Goal: Task Accomplishment & Management: Use online tool/utility

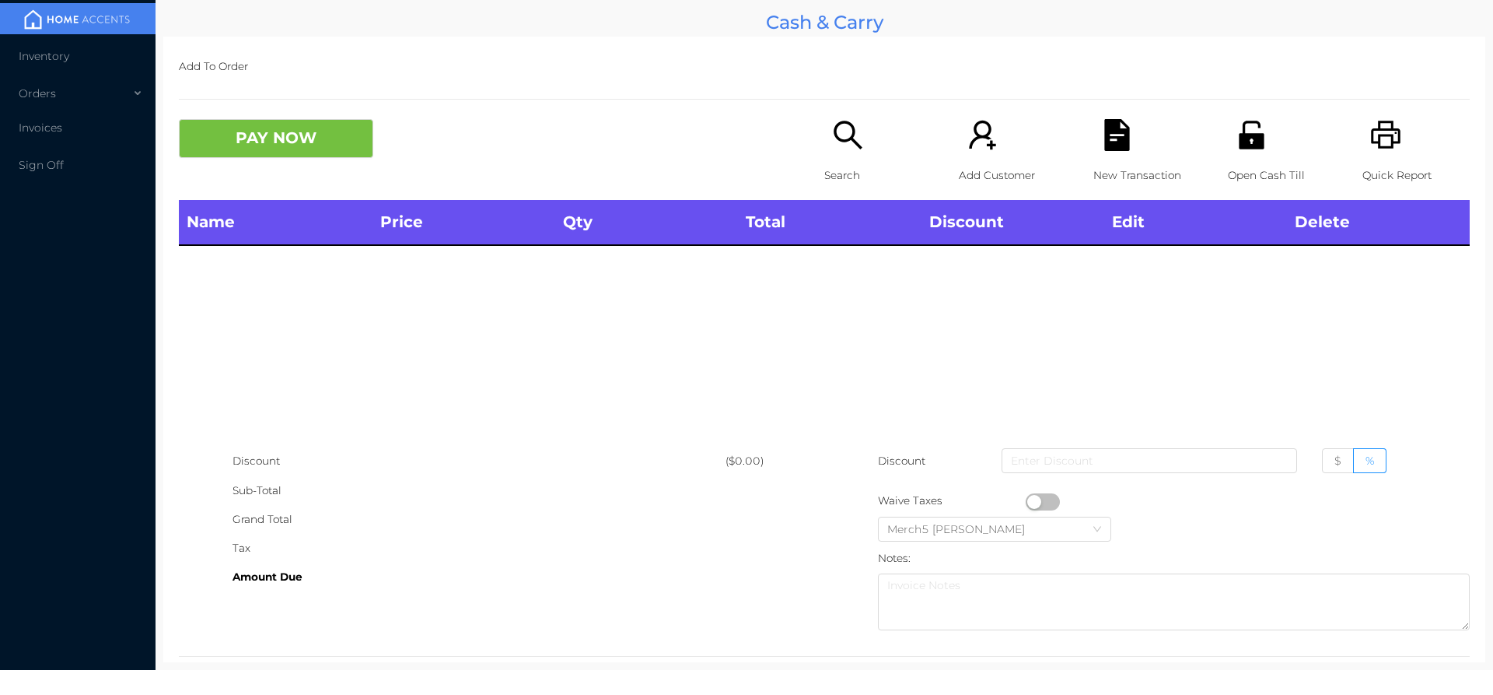
scroll to position [29, 0]
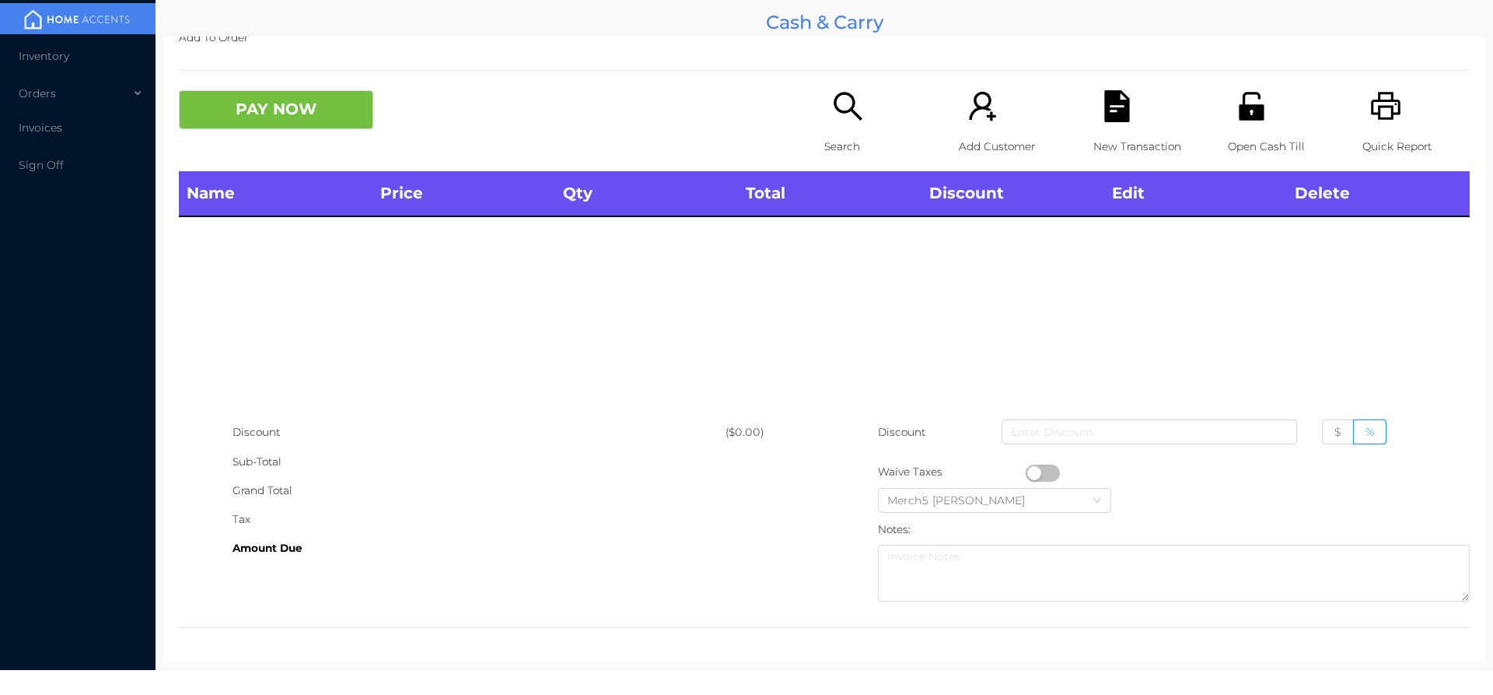
click at [1303, 371] on div "Name Price Qty Total Discount Edit Delete" at bounding box center [824, 294] width 1291 height 247
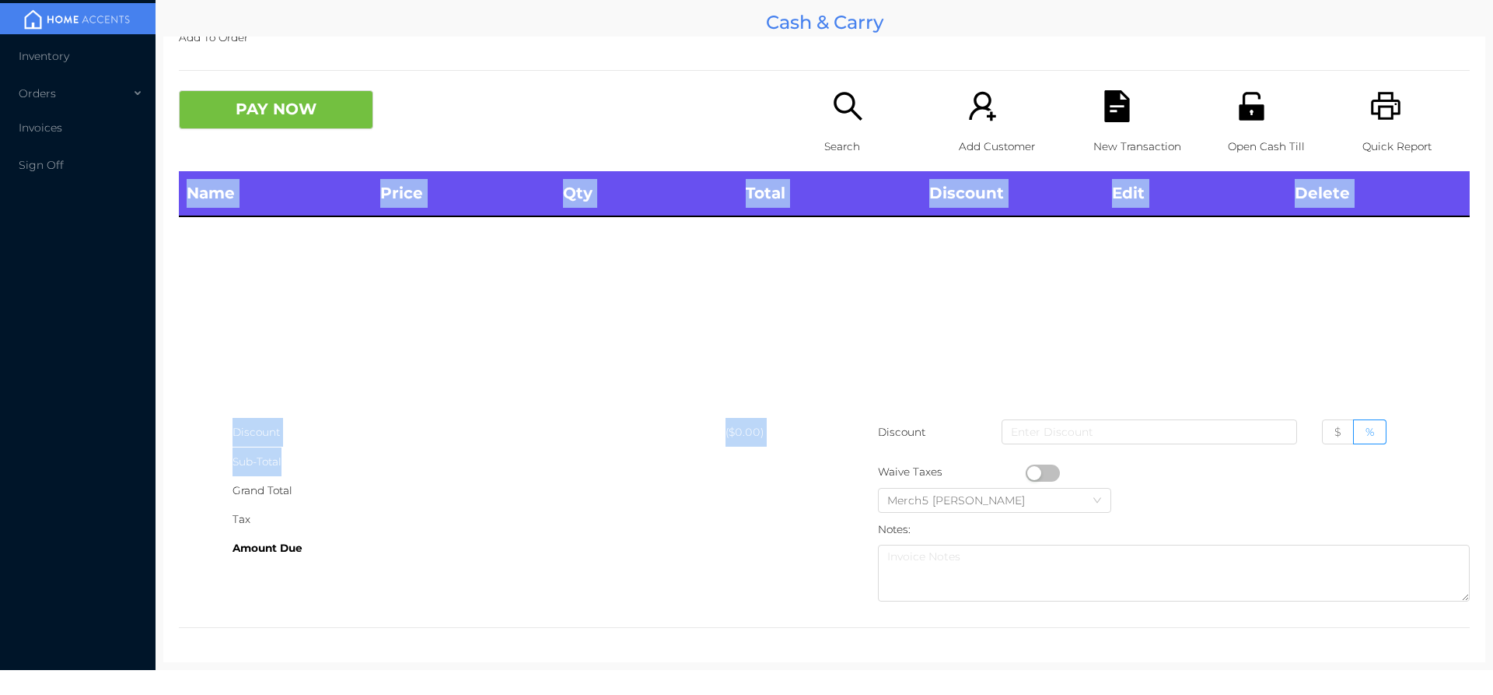
drag, startPoint x: 791, startPoint y: 289, endPoint x: 782, endPoint y: 466, distance: 176.8
click at [782, 466] on div "Add To Order PAY NOW Search Add Customer New Transaction Open Cash Till Quick R…" at bounding box center [824, 349] width 1322 height 625
click at [386, 278] on div "Name Price Qty Total Discount Edit Delete" at bounding box center [824, 294] width 1291 height 247
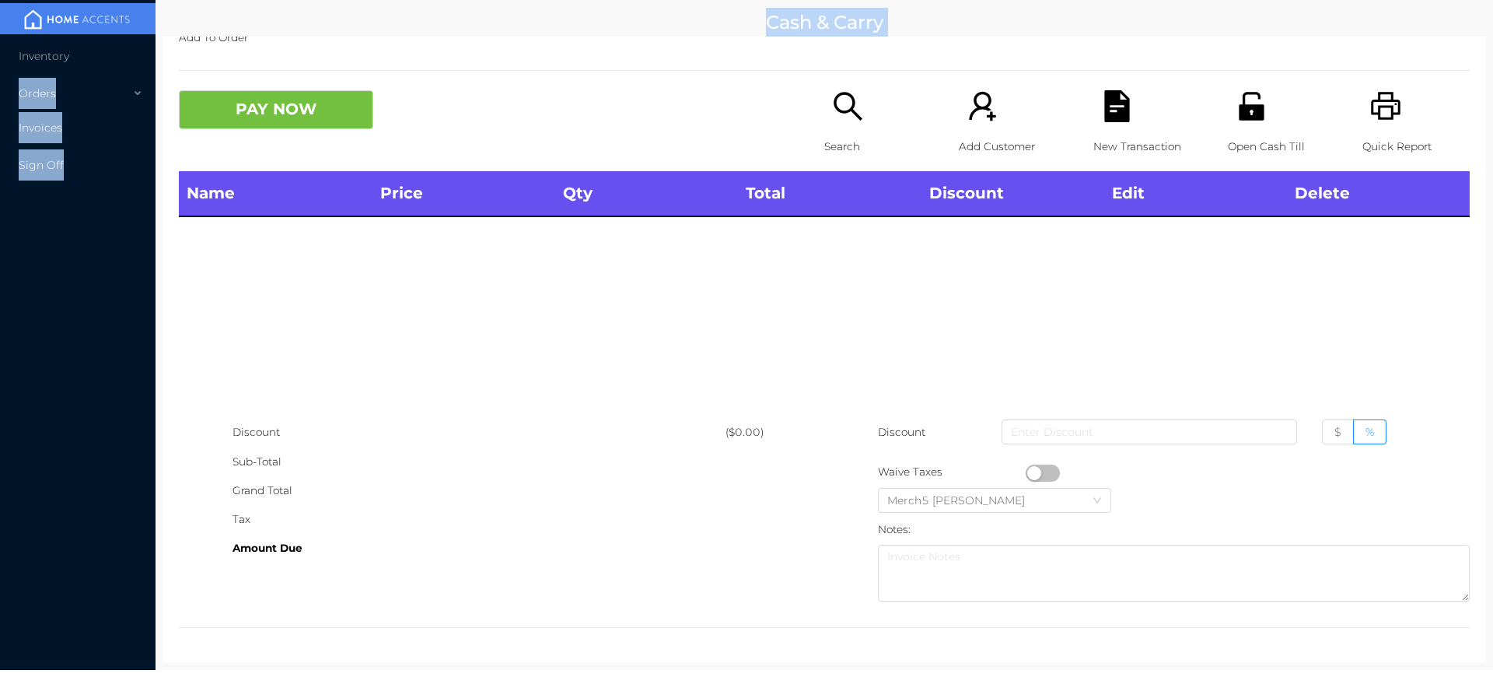
drag, startPoint x: 150, startPoint y: 41, endPoint x: 156, endPoint y: 109, distance: 67.9
click at [156, 109] on section "Inventory Orders Invoices Sign Off Cash & Carry Add To Order PAY NOW Search Add…" at bounding box center [746, 335] width 1493 height 670
click at [320, 340] on div "Name Price Qty Total Discount Edit Delete" at bounding box center [824, 294] width 1291 height 247
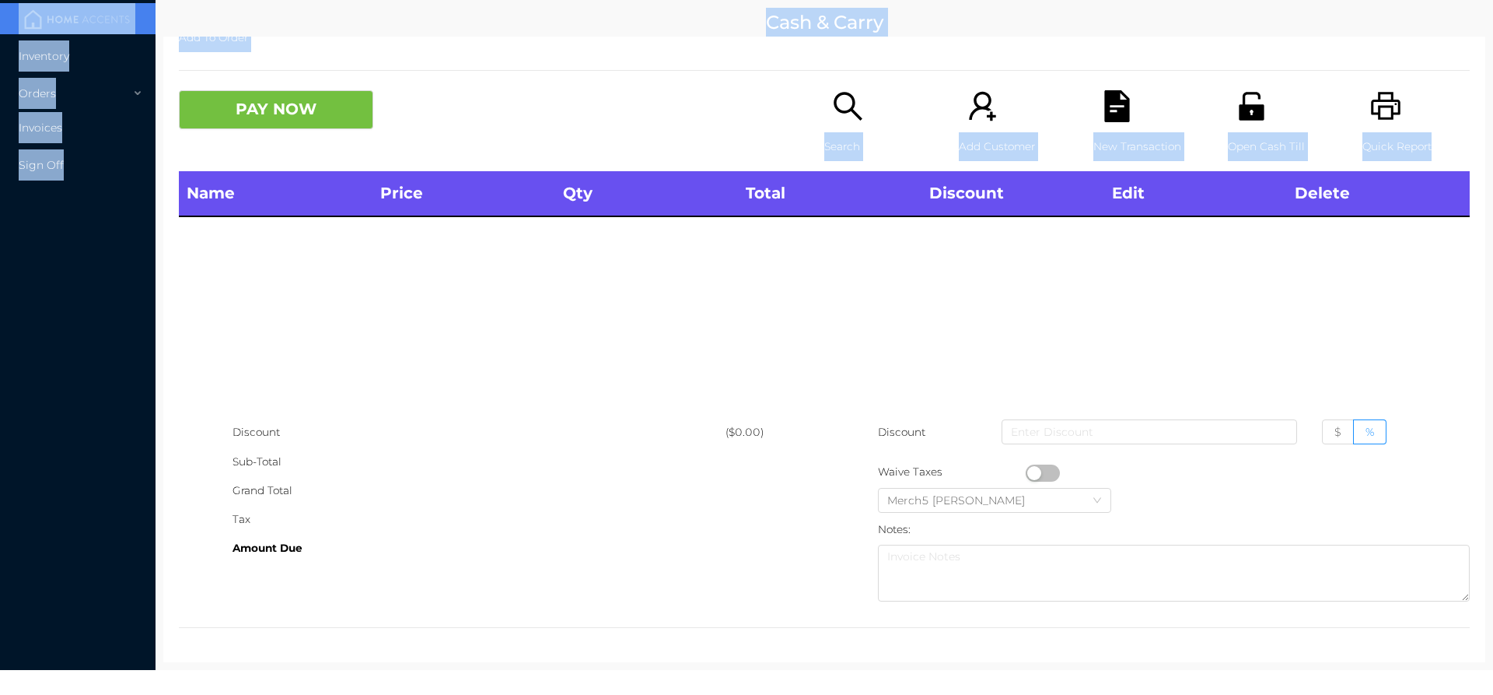
drag, startPoint x: 149, startPoint y: 24, endPoint x: 308, endPoint y: 336, distance: 349.9
click at [308, 336] on section "Inventory Orders Invoices Sign Off Cash & Carry Add To Order PAY NOW Search Add…" at bounding box center [746, 335] width 1493 height 670
click at [315, 295] on div "Name Price Qty Total Discount Edit Delete" at bounding box center [824, 294] width 1291 height 247
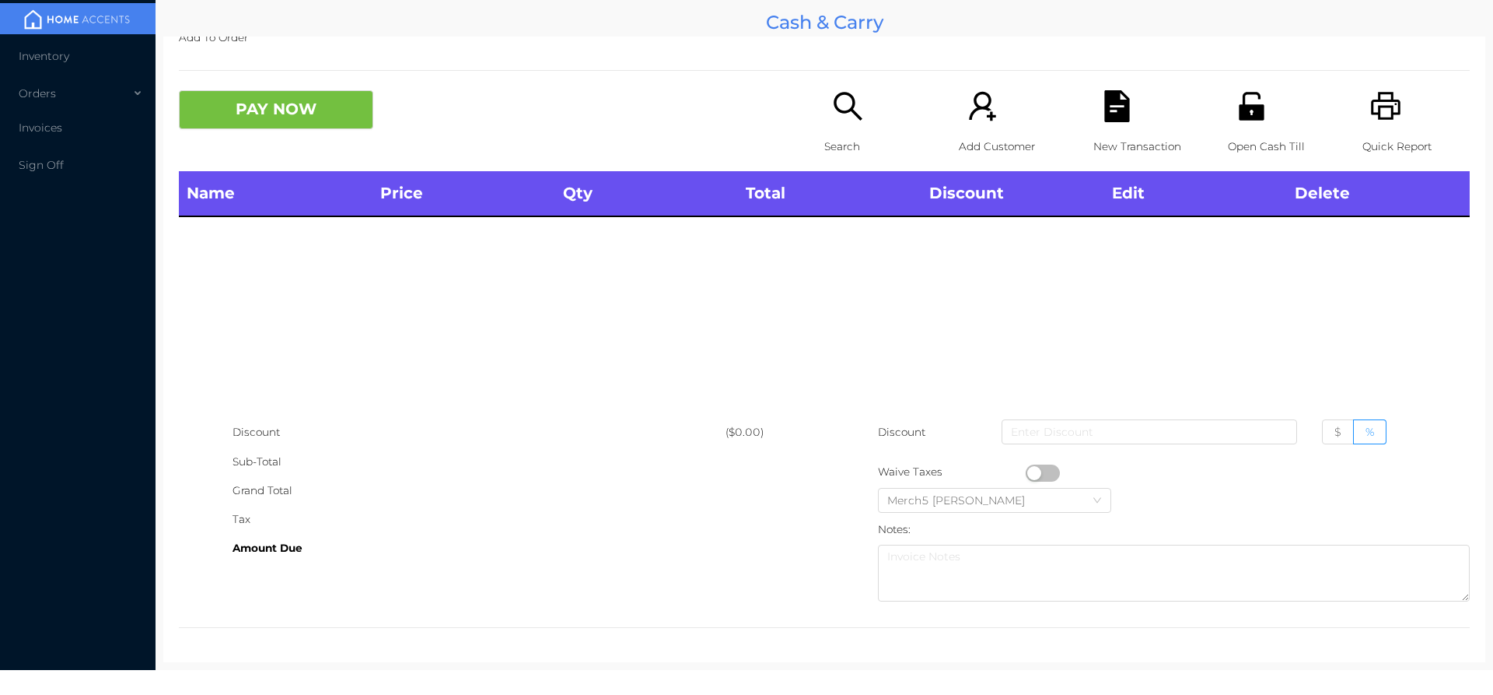
scroll to position [0, 0]
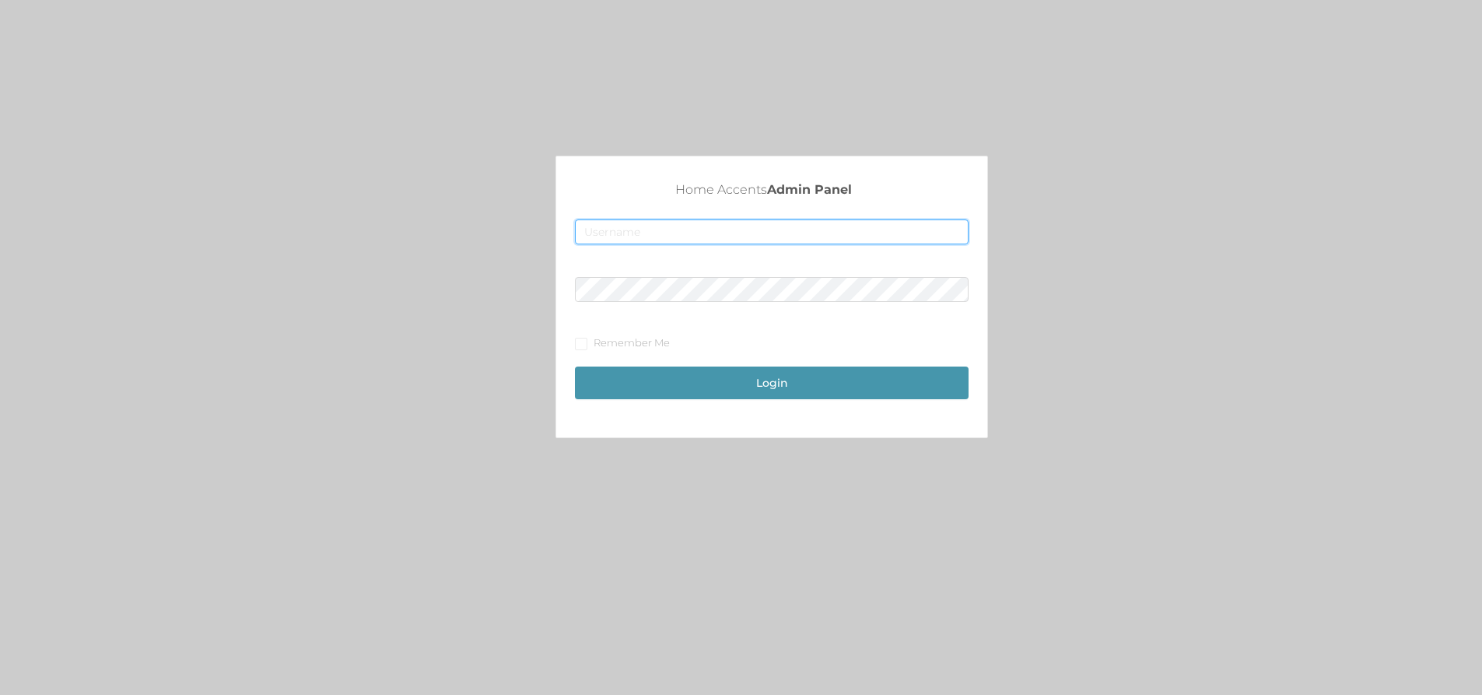
click at [636, 232] on input "text" at bounding box center [772, 231] width 394 height 25
type input "fur1@accents.pw"
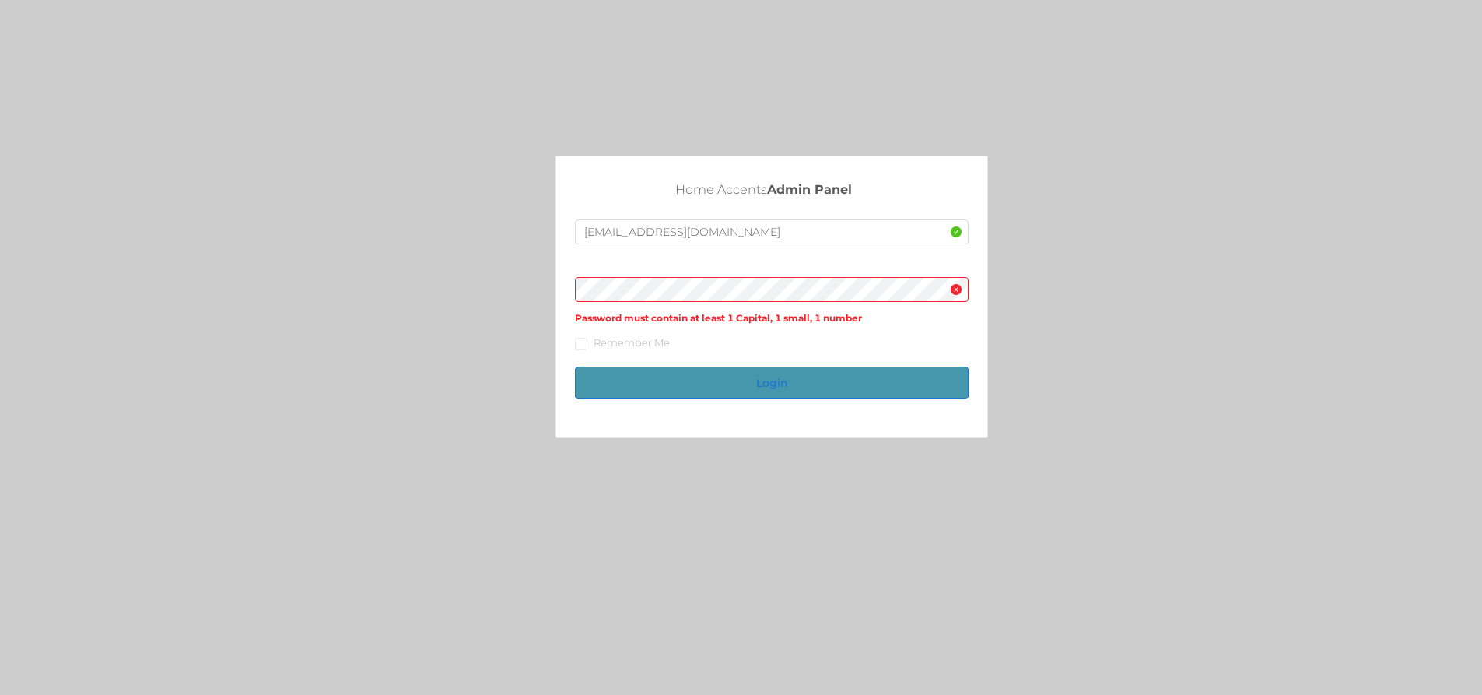
click at [789, 369] on button "Login" at bounding box center [772, 382] width 394 height 33
click at [748, 381] on button "Login" at bounding box center [772, 382] width 394 height 33
click at [580, 348] on span at bounding box center [581, 344] width 12 height 12
click at [580, 348] on input "Remember Me" at bounding box center [580, 343] width 11 height 11
checkbox input "true"
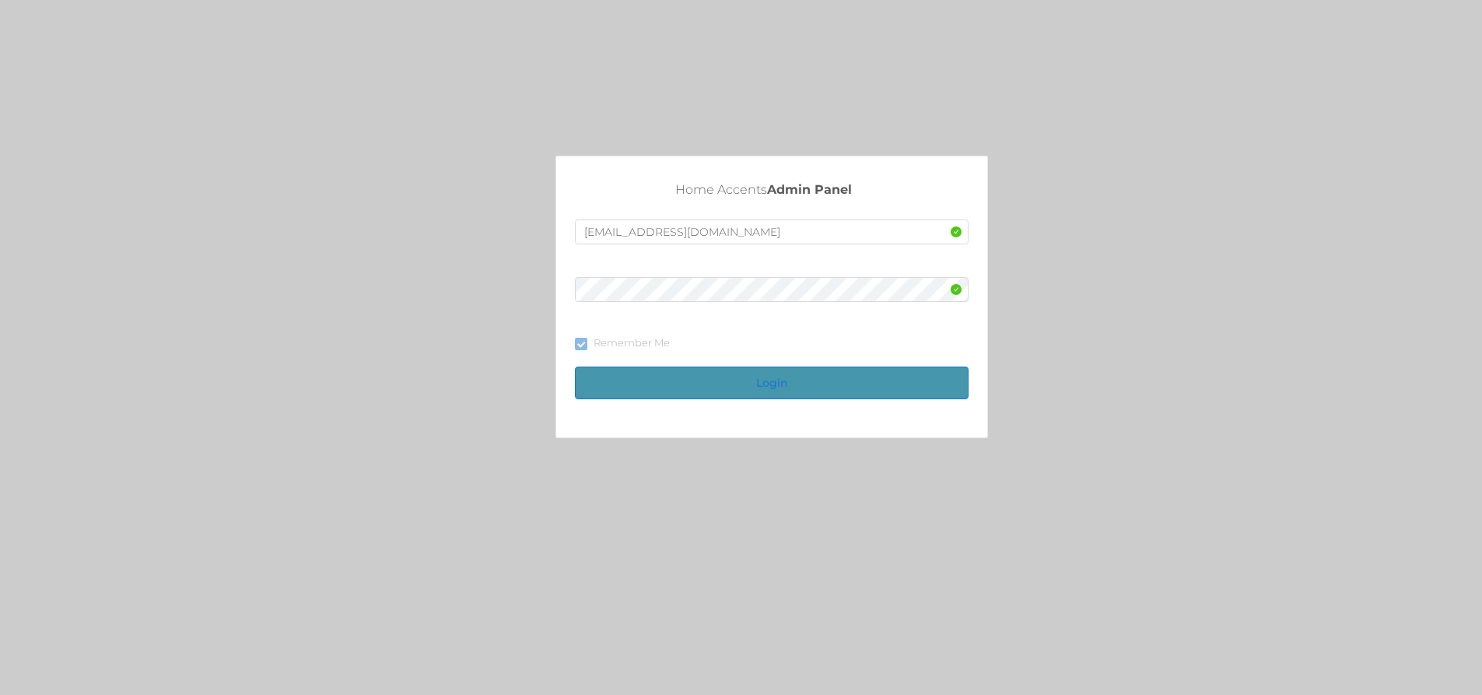
click at [786, 389] on button "Login" at bounding box center [772, 382] width 394 height 33
drag, startPoint x: 746, startPoint y: 378, endPoint x: 755, endPoint y: 400, distance: 23.7
click at [747, 380] on button "Login" at bounding box center [772, 382] width 394 height 33
click at [607, 241] on input "text" at bounding box center [772, 231] width 394 height 25
type input "[EMAIL_ADDRESS][DOMAIN_NAME]"
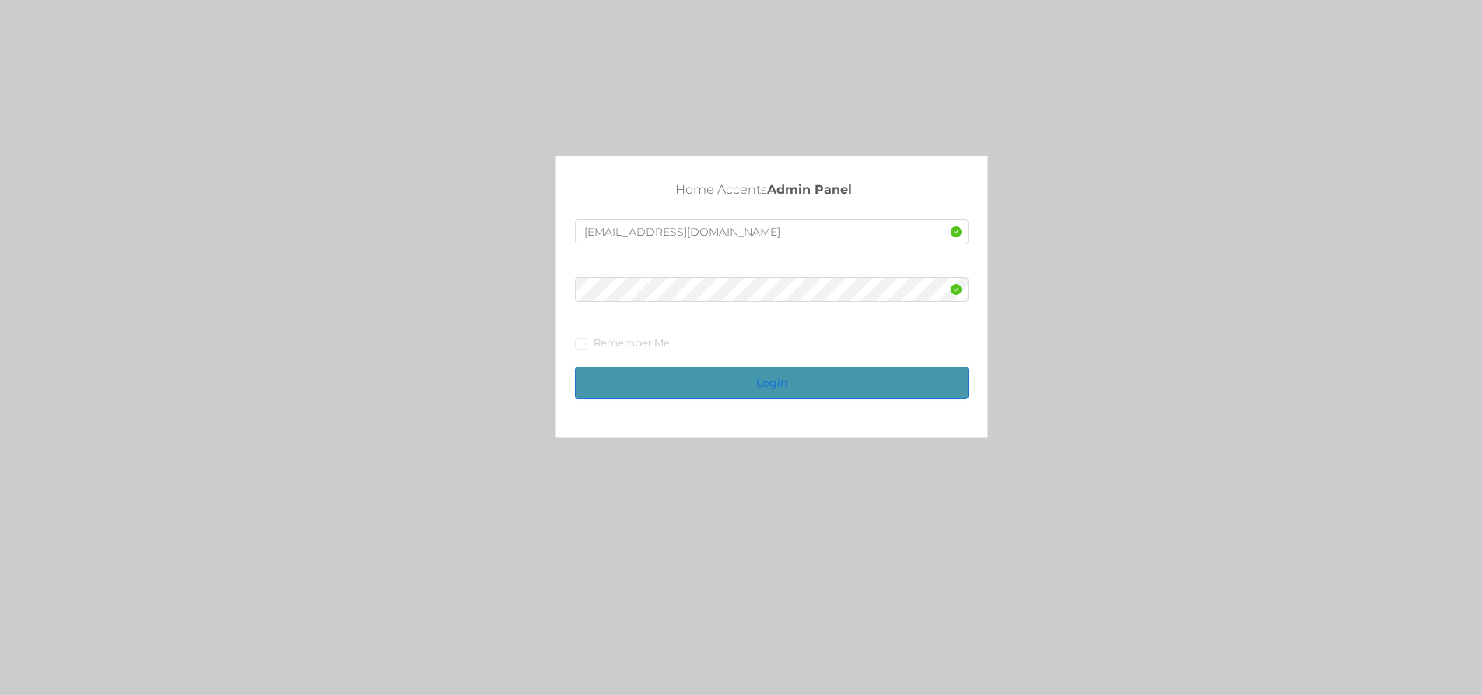
click at [737, 380] on button "Login" at bounding box center [772, 382] width 394 height 33
click at [820, 380] on button "Login" at bounding box center [772, 382] width 394 height 33
click at [773, 380] on button "Login" at bounding box center [772, 382] width 394 height 33
click at [723, 394] on button "Login" at bounding box center [772, 382] width 394 height 33
click at [732, 390] on button "Login" at bounding box center [772, 382] width 394 height 33
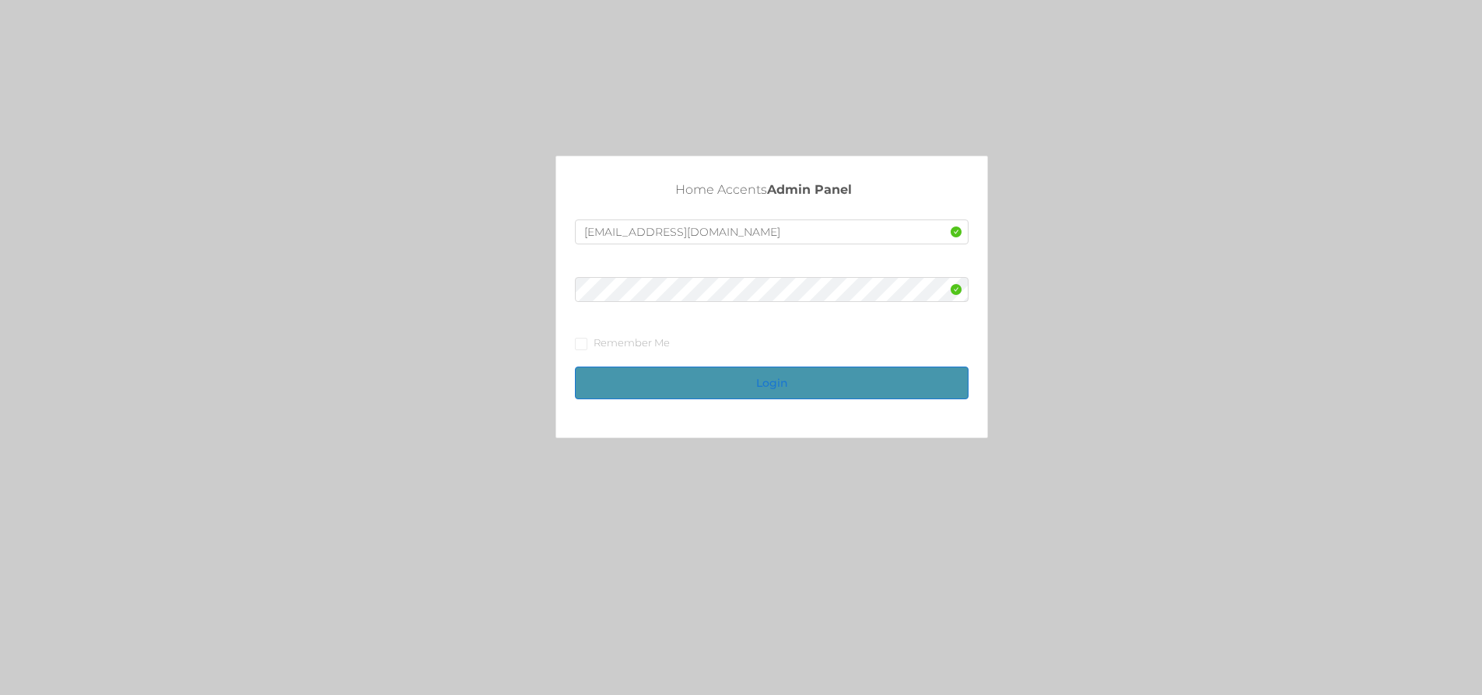
click at [732, 390] on button "Login" at bounding box center [772, 382] width 394 height 33
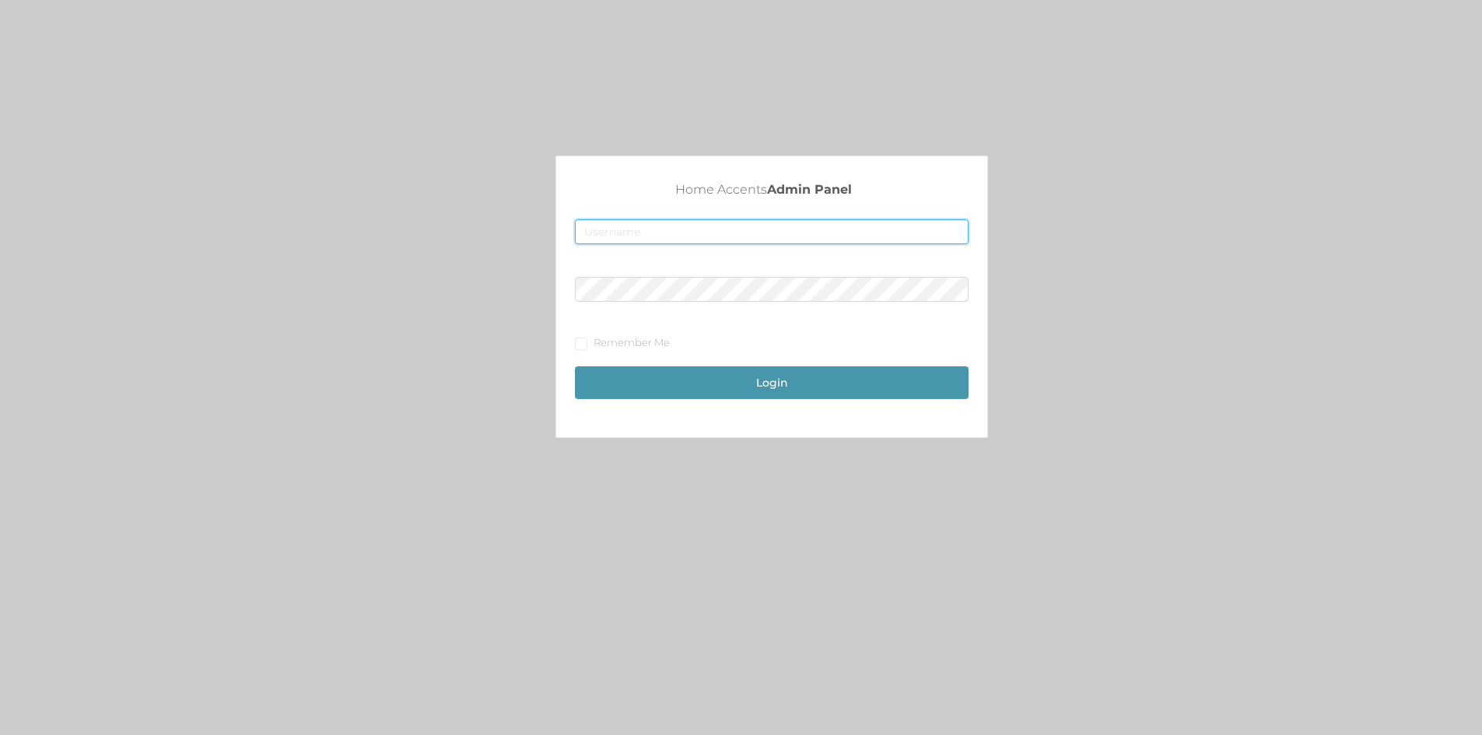
click at [603, 241] on input "text" at bounding box center [772, 231] width 394 height 25
type input "[EMAIL_ADDRESS][DOMAIN_NAME]"
click at [743, 383] on button "Login" at bounding box center [772, 382] width 394 height 33
click at [785, 376] on button "Login" at bounding box center [772, 382] width 394 height 33
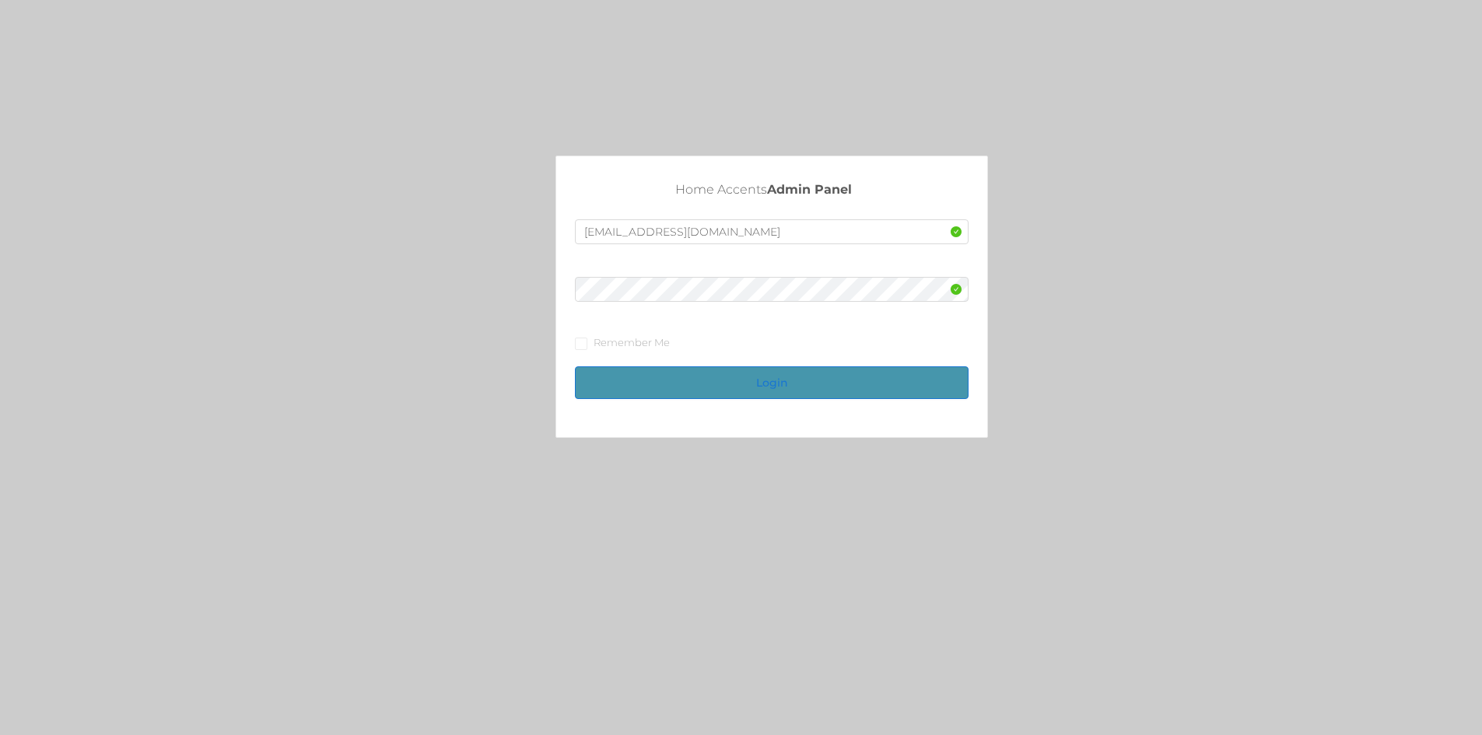
click at [785, 376] on button "Login" at bounding box center [772, 382] width 394 height 33
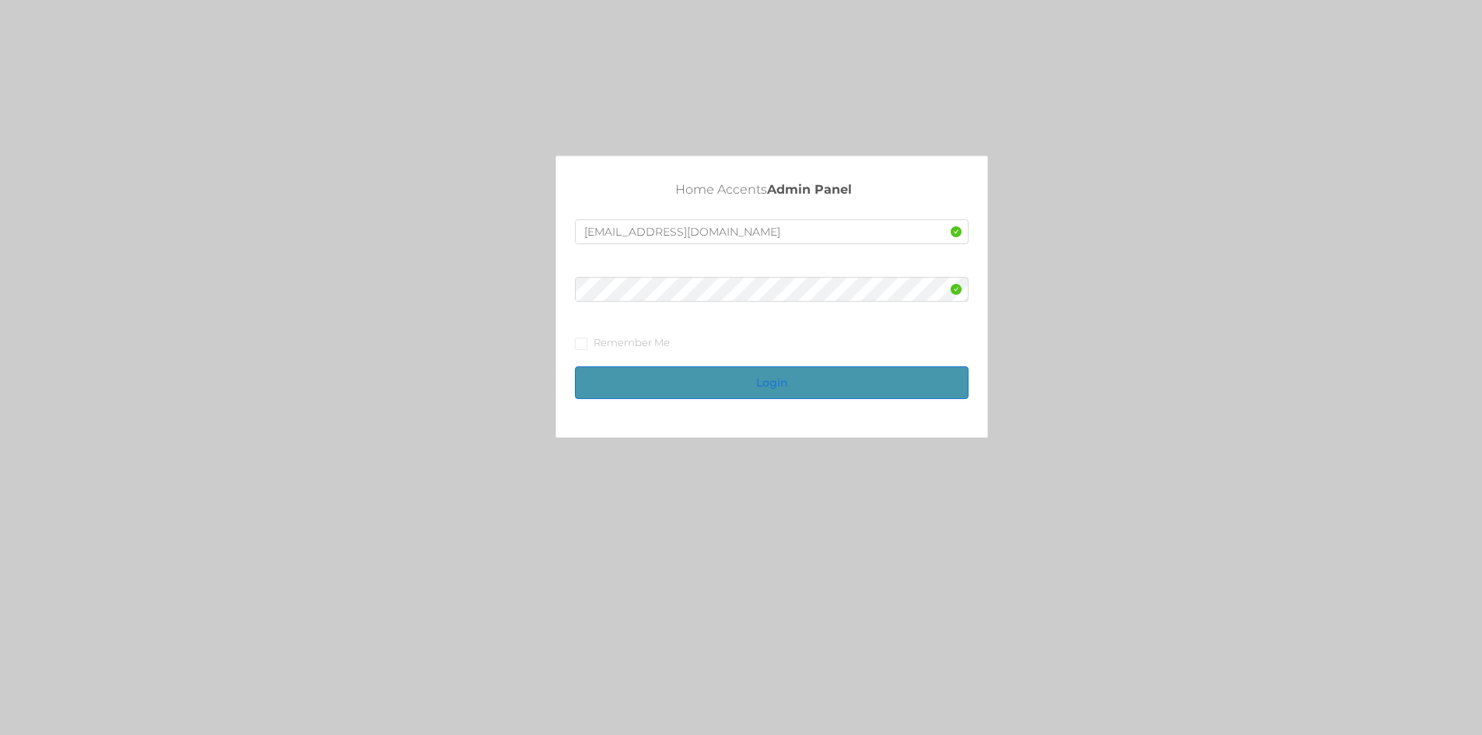
click at [785, 376] on button "Login" at bounding box center [772, 382] width 394 height 33
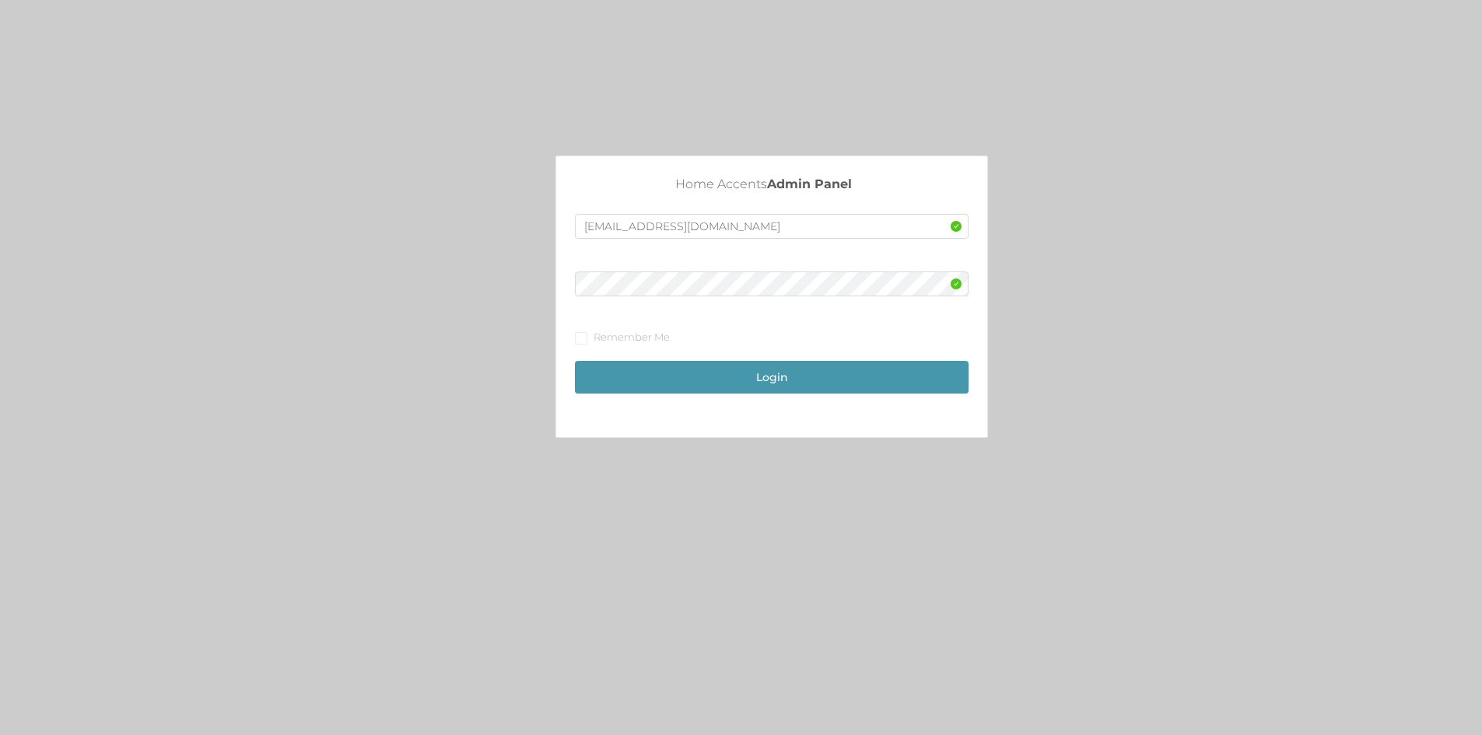
click at [765, 369] on button "Login" at bounding box center [772, 377] width 394 height 33
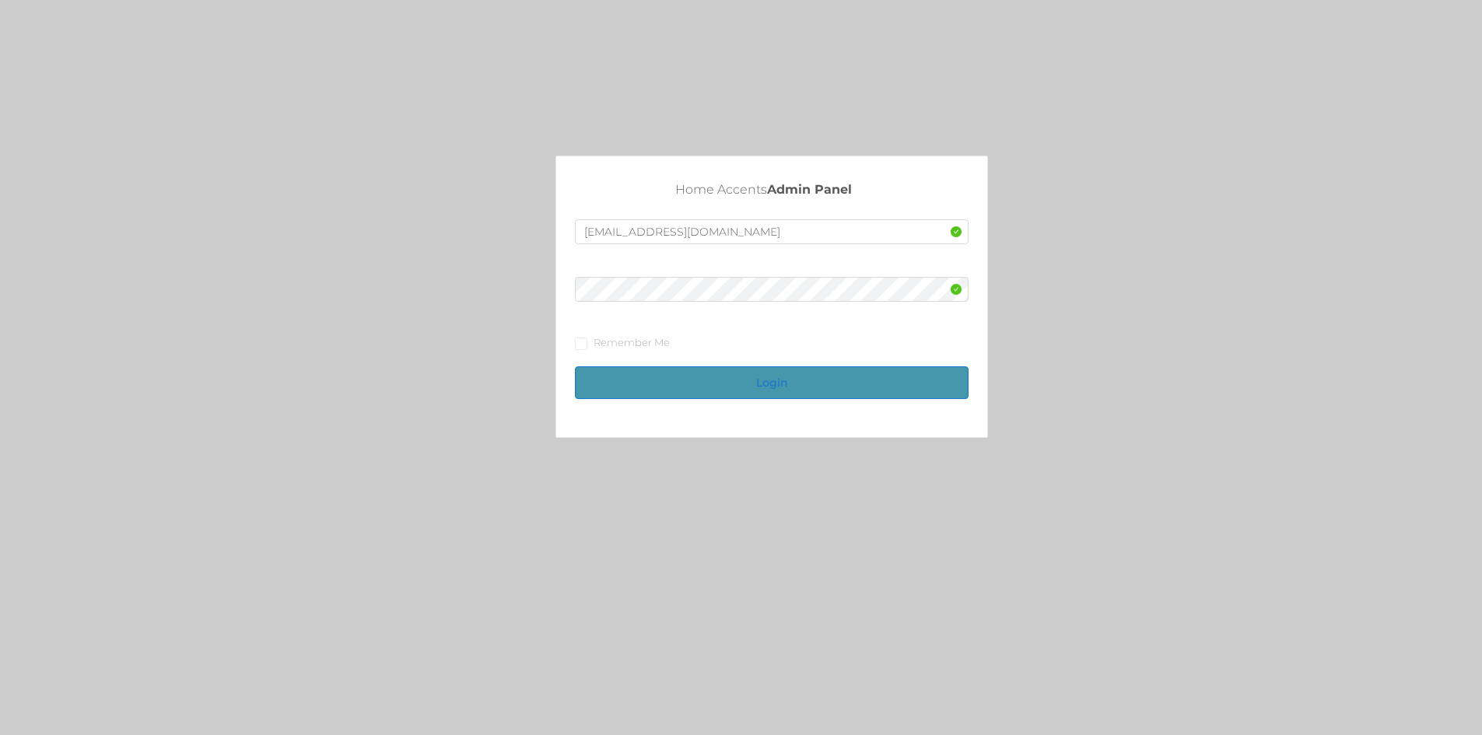
click at [761, 385] on button "Login" at bounding box center [772, 382] width 394 height 33
click at [754, 383] on button "Login" at bounding box center [772, 382] width 394 height 33
click at [754, 390] on button "Login" at bounding box center [772, 382] width 394 height 33
click at [765, 375] on button "Login" at bounding box center [772, 382] width 394 height 33
click at [639, 236] on input "text" at bounding box center [772, 231] width 394 height 25
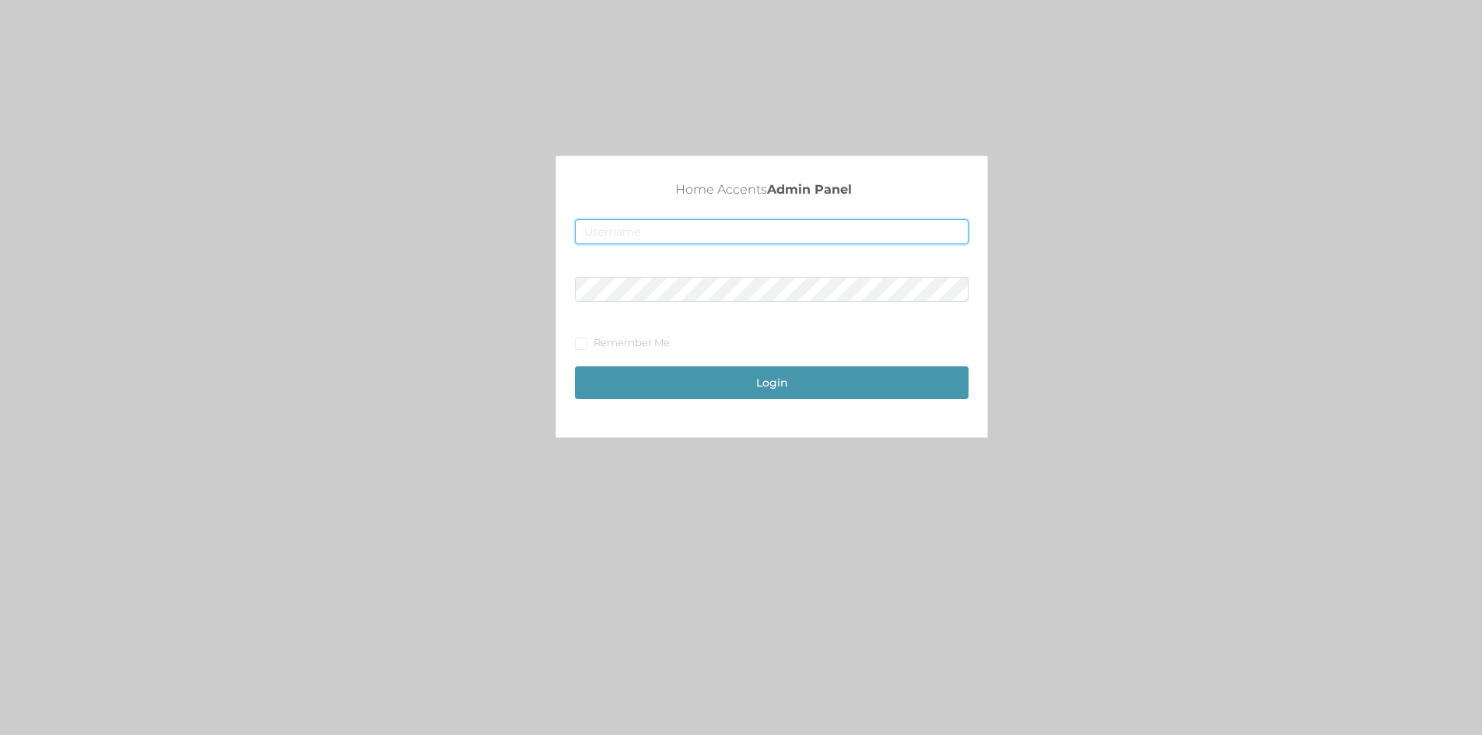
type input "[EMAIL_ADDRESS][DOMAIN_NAME]"
click at [785, 375] on button "Login" at bounding box center [772, 382] width 394 height 33
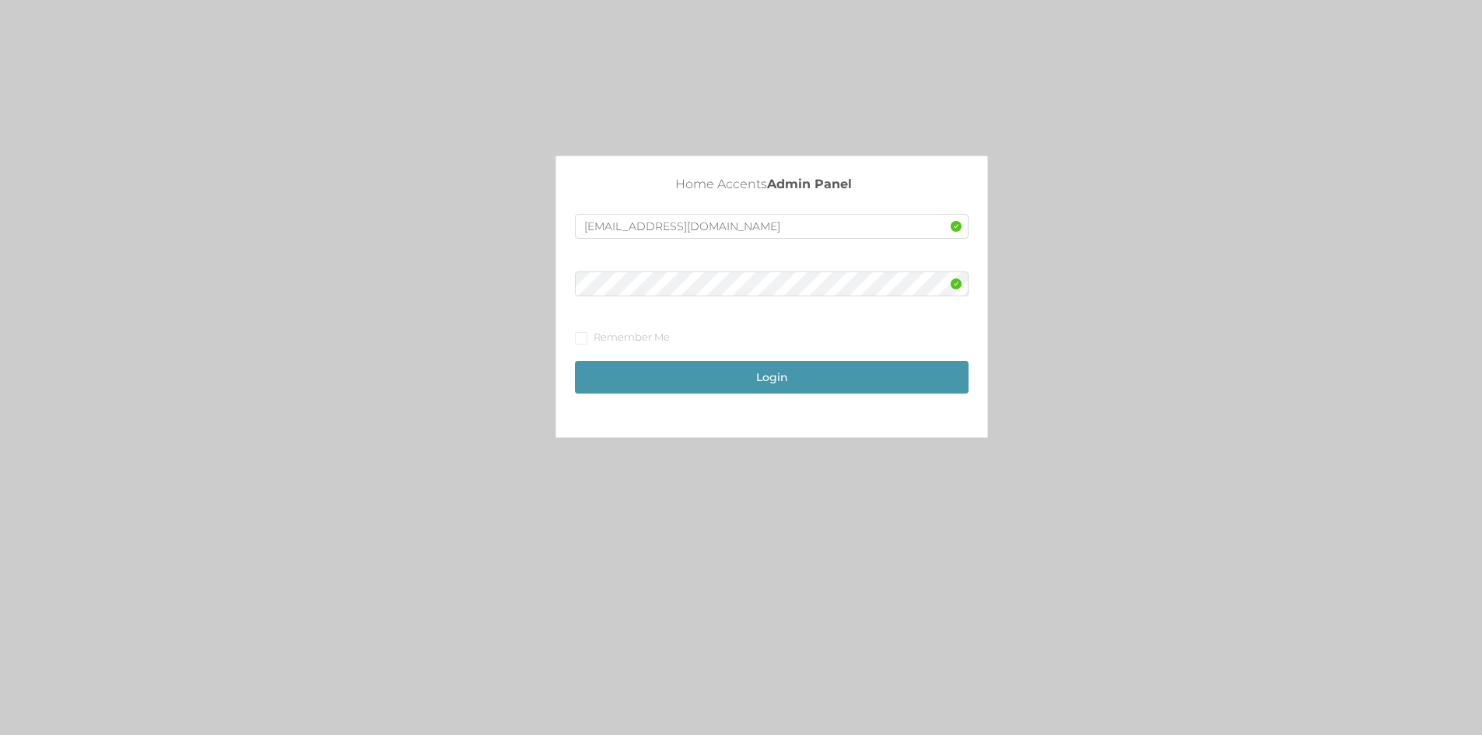
click at [1181, 383] on div "Home Accents Admin Panel fur1@accents.pw Remember Me Login" at bounding box center [741, 297] width 1482 height 282
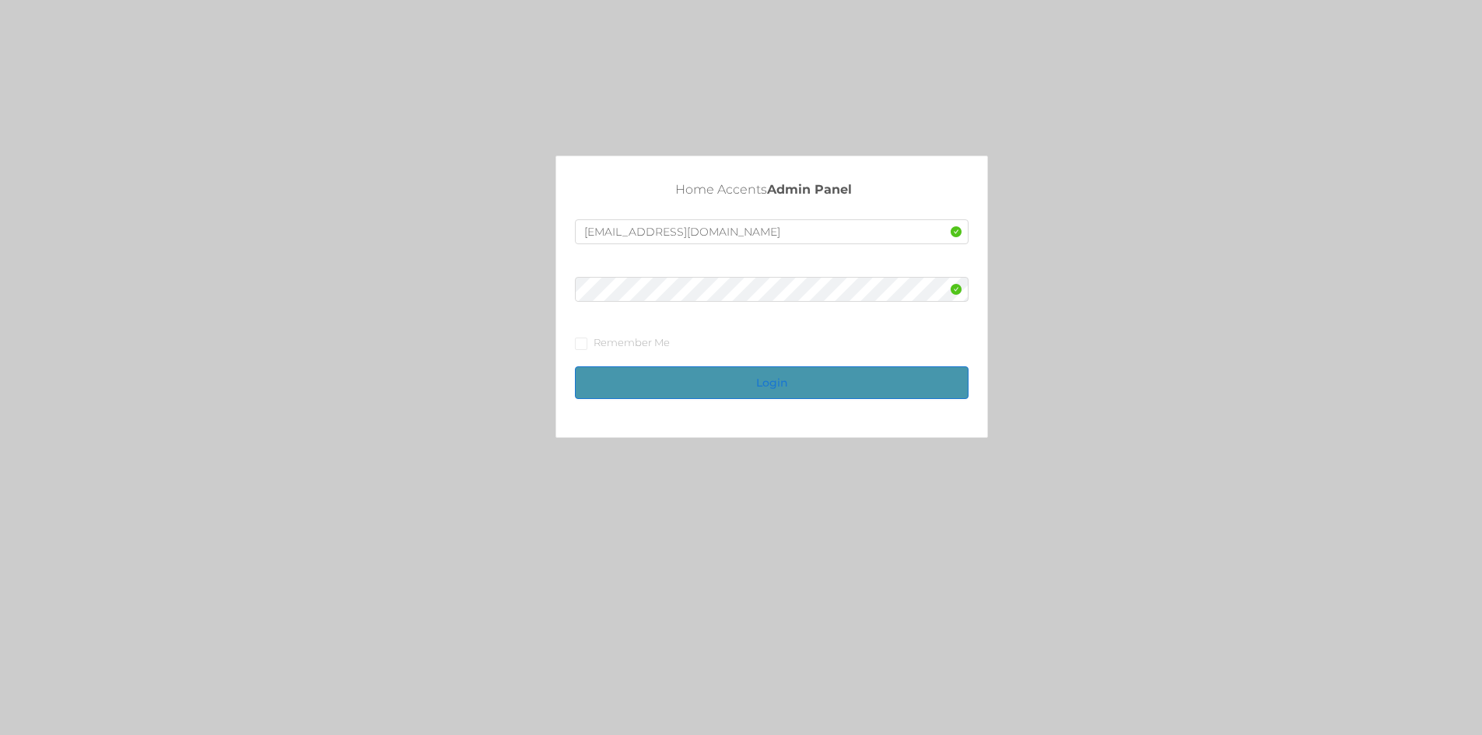
click at [754, 384] on button "Login" at bounding box center [772, 382] width 394 height 33
click at [759, 380] on button "Login" at bounding box center [772, 382] width 394 height 33
click at [587, 340] on span at bounding box center [581, 344] width 12 height 12
click at [586, 340] on input "Remember Me" at bounding box center [580, 343] width 11 height 11
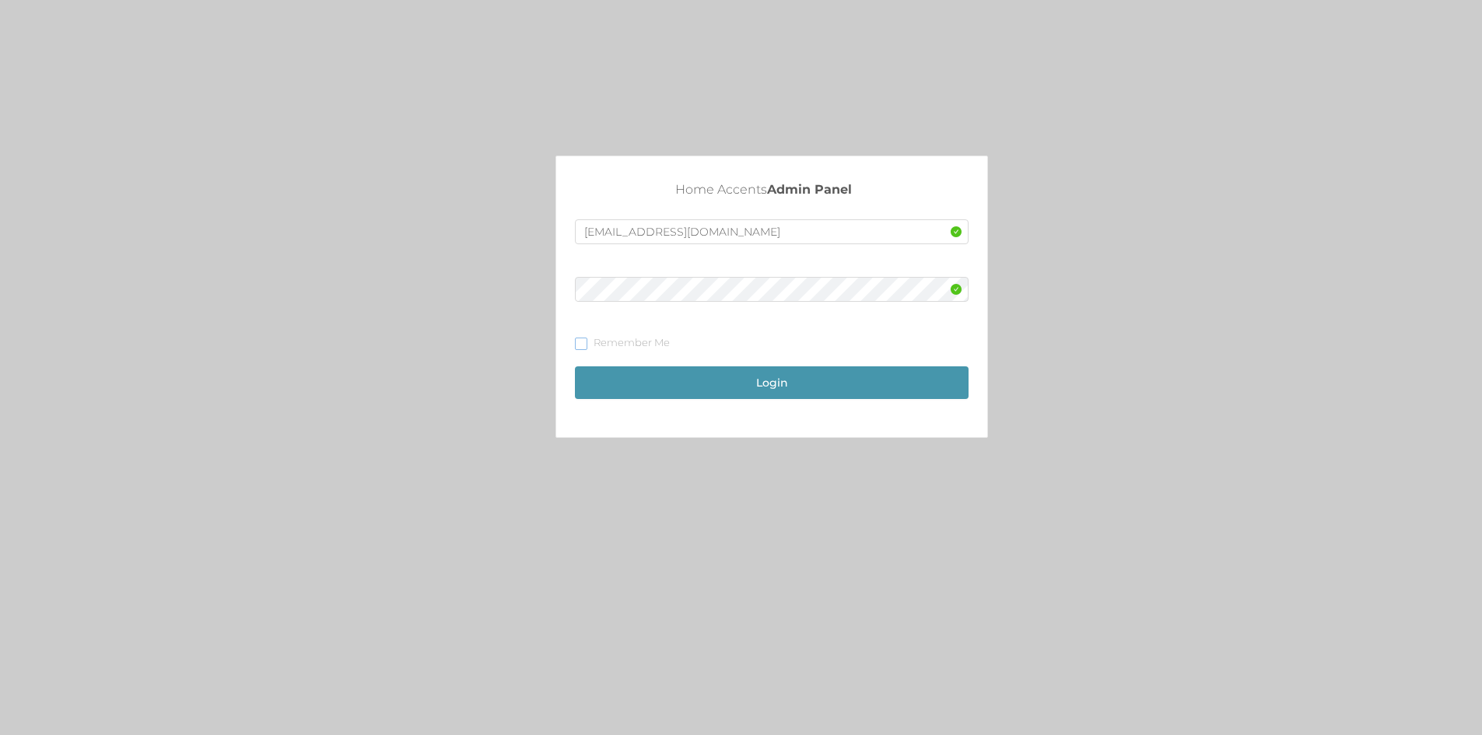
checkbox input "true"
click at [765, 380] on button "Login" at bounding box center [772, 382] width 394 height 33
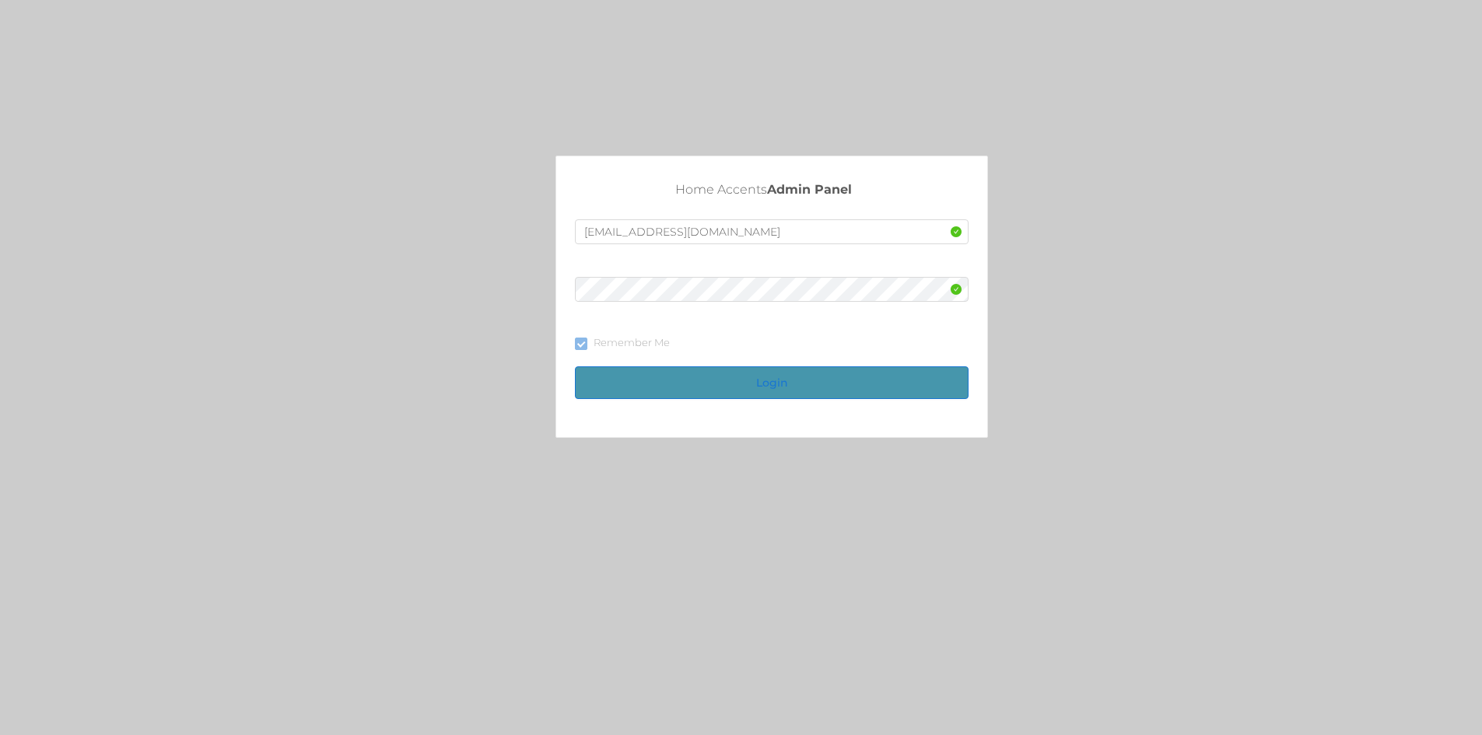
click at [765, 380] on button "Login" at bounding box center [772, 382] width 394 height 33
click at [782, 376] on button "Login" at bounding box center [772, 382] width 394 height 33
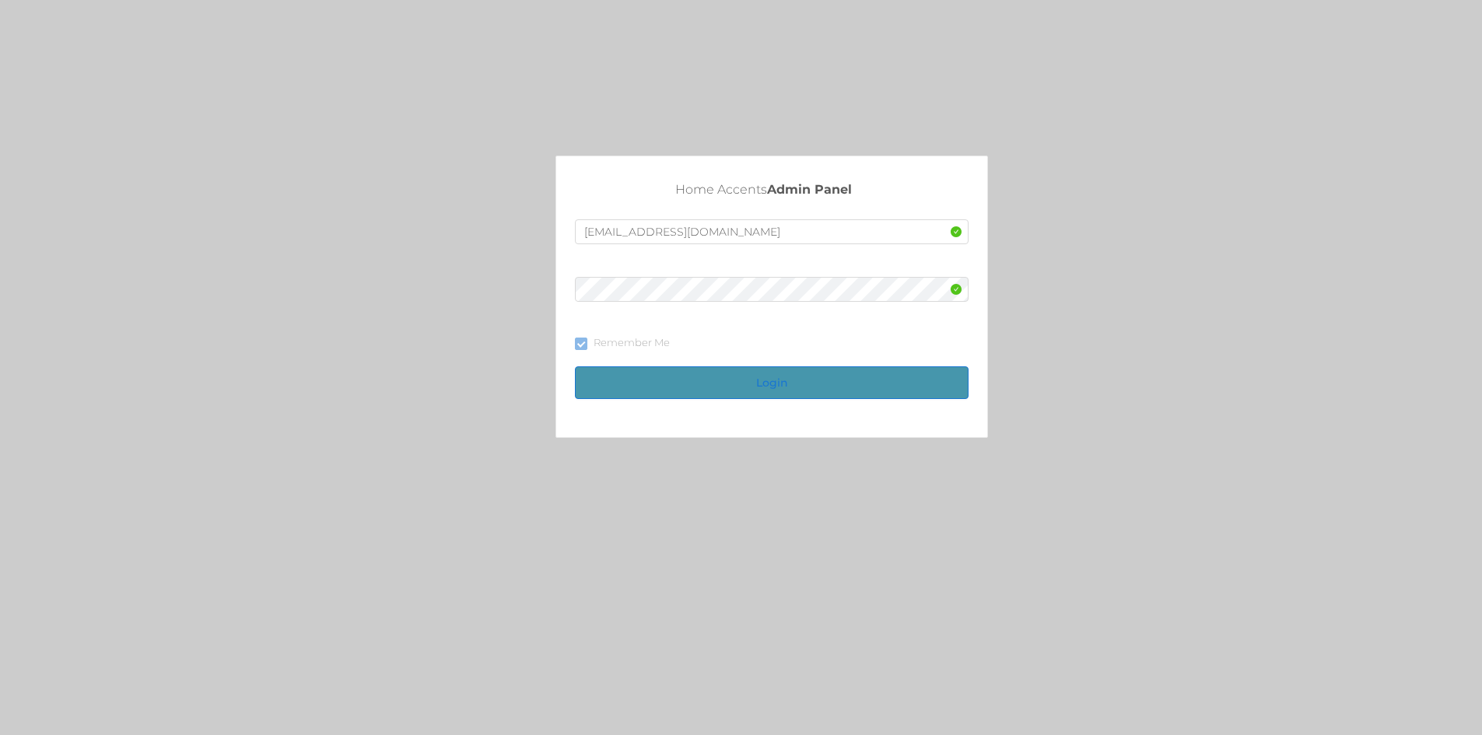
click at [782, 376] on button "Login" at bounding box center [772, 382] width 394 height 33
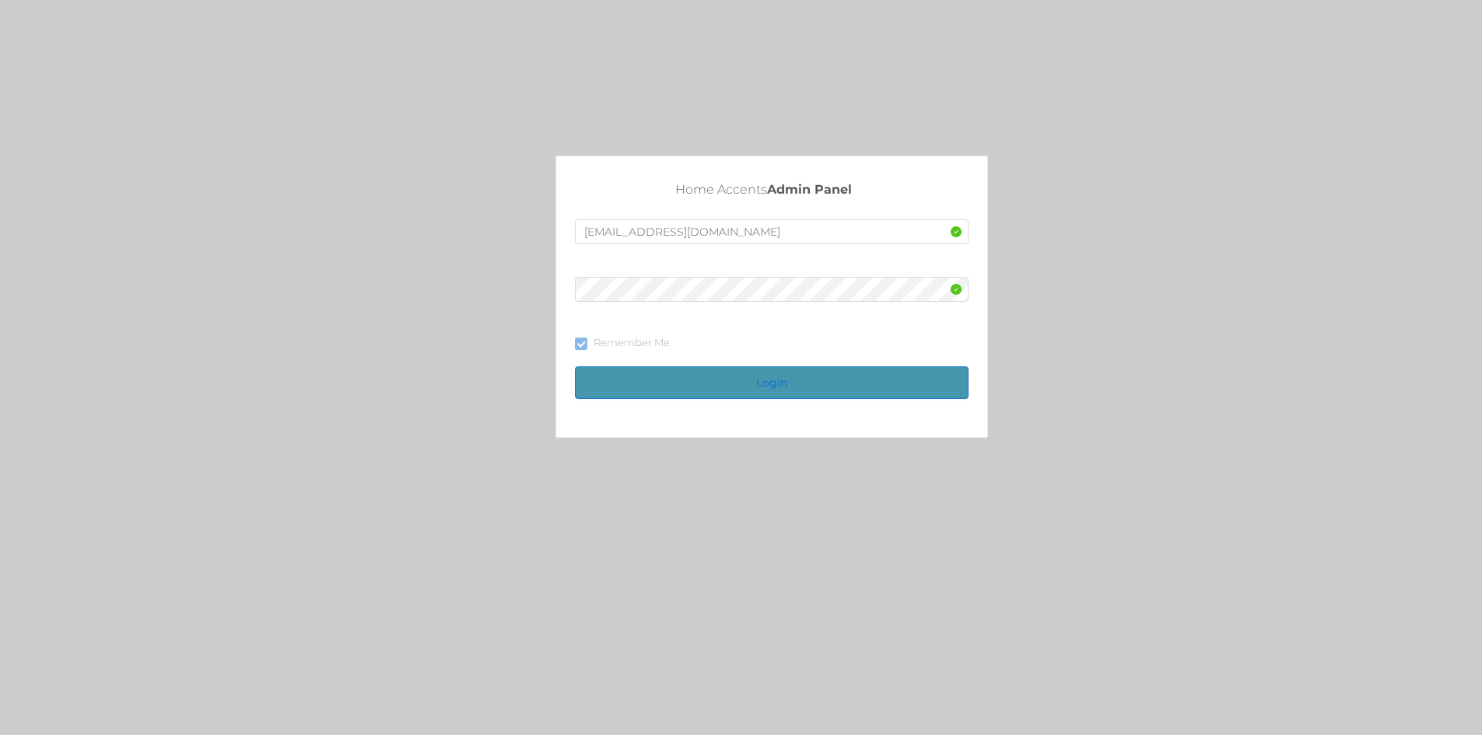
click at [782, 376] on button "Login" at bounding box center [772, 382] width 394 height 33
click at [782, 377] on button "Login" at bounding box center [772, 382] width 394 height 33
click at [782, 378] on button "Login" at bounding box center [772, 382] width 394 height 33
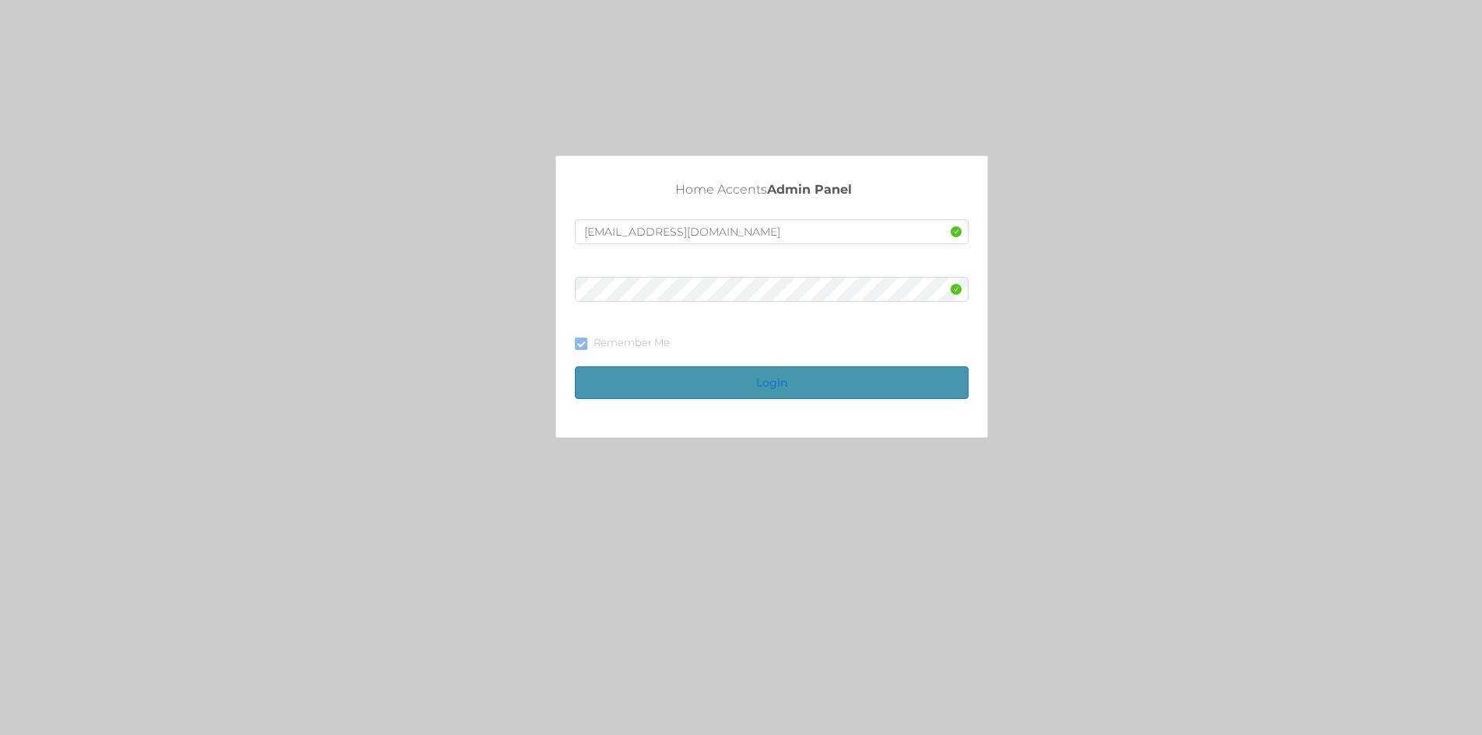
click at [741, 383] on button "Login" at bounding box center [772, 382] width 394 height 33
click at [746, 381] on button "Login" at bounding box center [772, 382] width 394 height 33
click at [748, 380] on button "Login" at bounding box center [772, 382] width 394 height 33
click at [752, 378] on button "Login" at bounding box center [772, 382] width 394 height 33
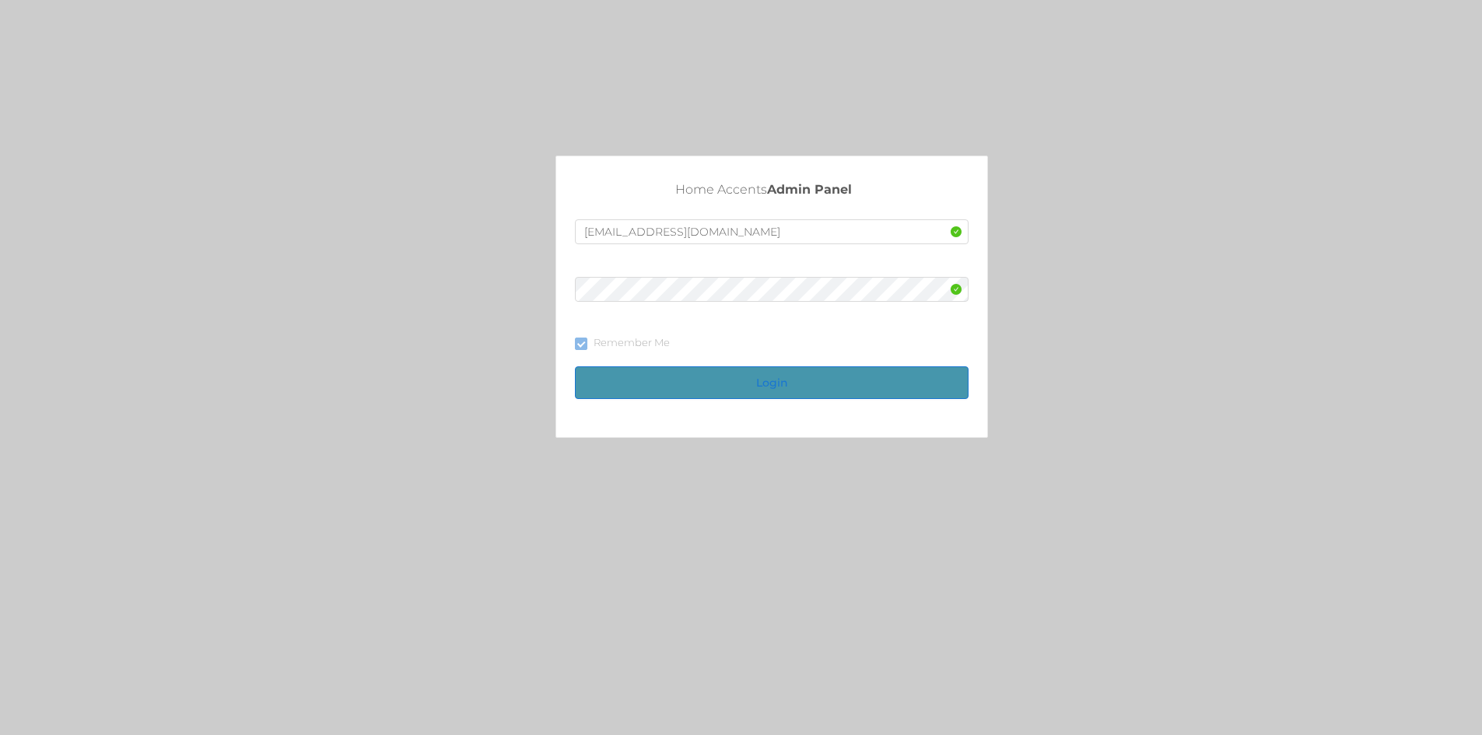
click at [752, 378] on button "Login" at bounding box center [772, 382] width 394 height 33
click at [669, 379] on button "Login" at bounding box center [772, 382] width 394 height 33
click at [651, 232] on input "text" at bounding box center [772, 231] width 394 height 25
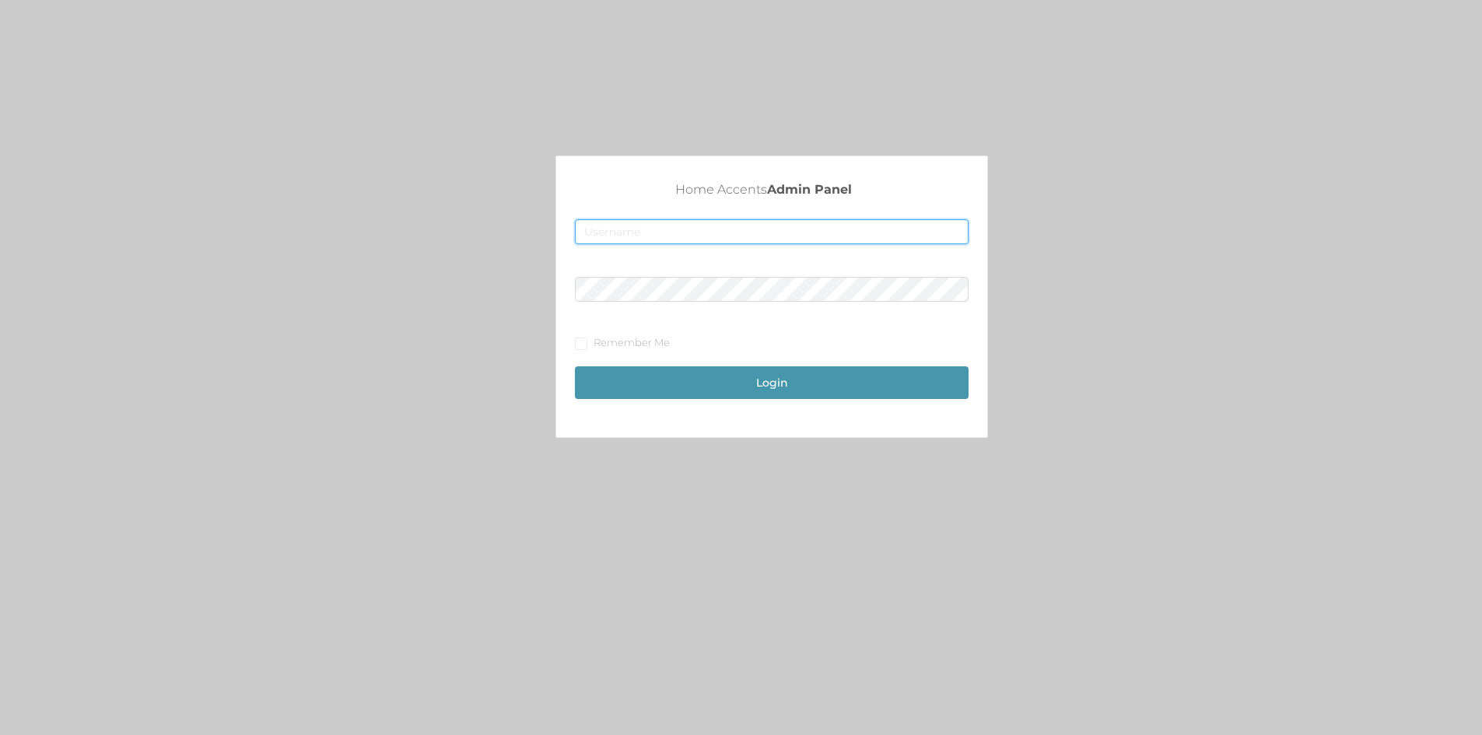
type input "[EMAIL_ADDRESS][DOMAIN_NAME]"
click at [744, 364] on div "Login" at bounding box center [772, 375] width 394 height 48
click at [747, 374] on button "Login" at bounding box center [772, 382] width 394 height 33
click at [775, 390] on button "Login" at bounding box center [772, 382] width 394 height 33
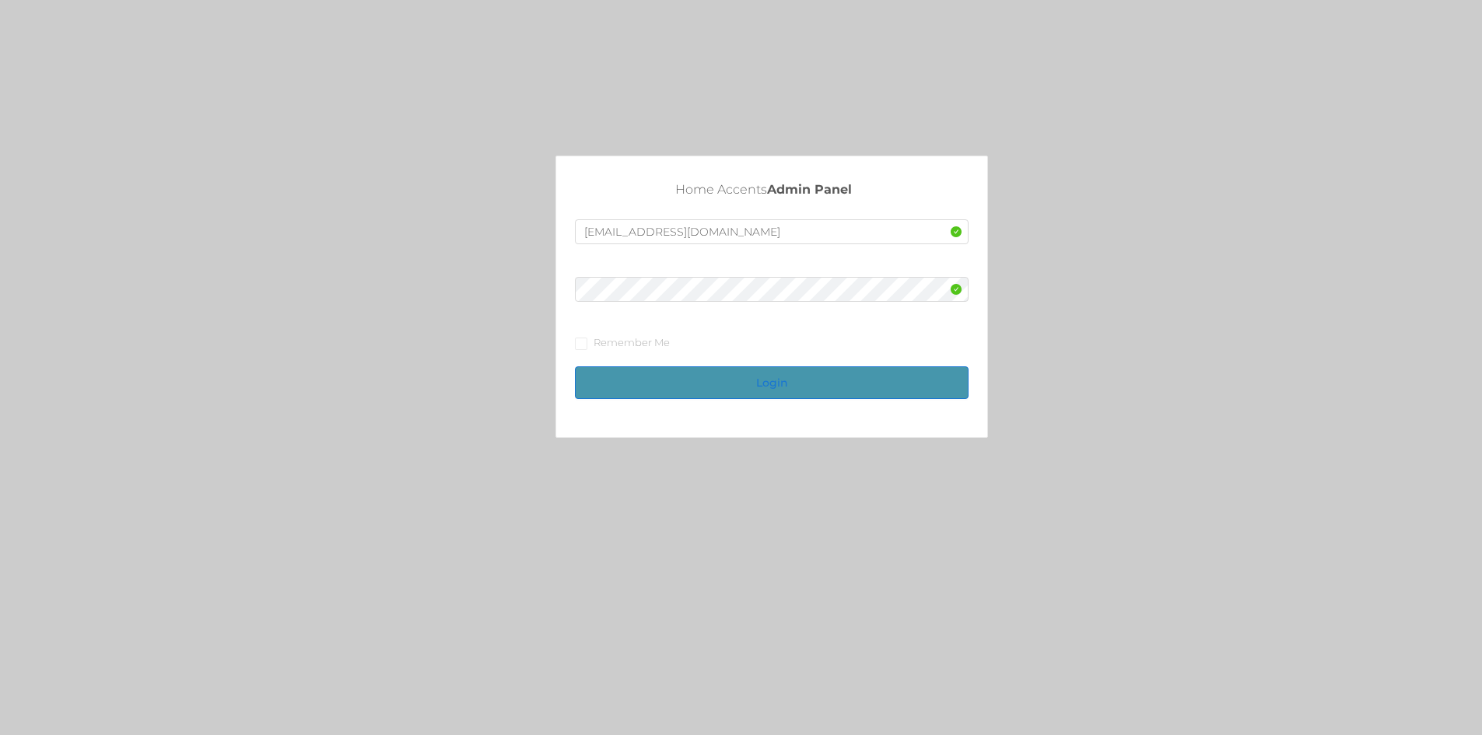
click at [767, 377] on button "Login" at bounding box center [772, 382] width 394 height 33
click at [622, 225] on input "text" at bounding box center [772, 231] width 394 height 25
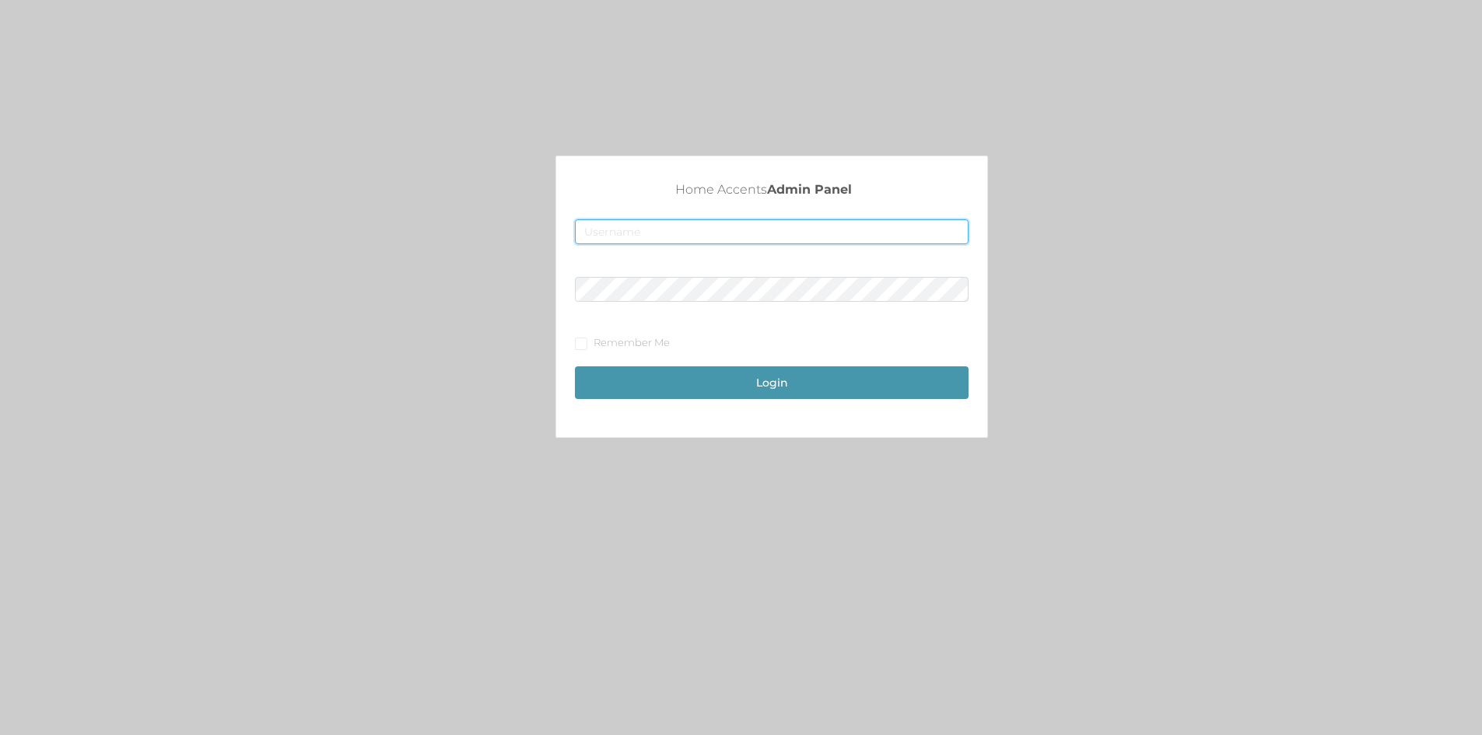
type input "[EMAIL_ADDRESS][DOMAIN_NAME]"
click at [752, 385] on button "Login" at bounding box center [772, 382] width 394 height 33
click at [581, 346] on input "Remember Me" at bounding box center [580, 343] width 11 height 11
checkbox input "true"
click at [769, 375] on button "Login" at bounding box center [772, 382] width 394 height 33
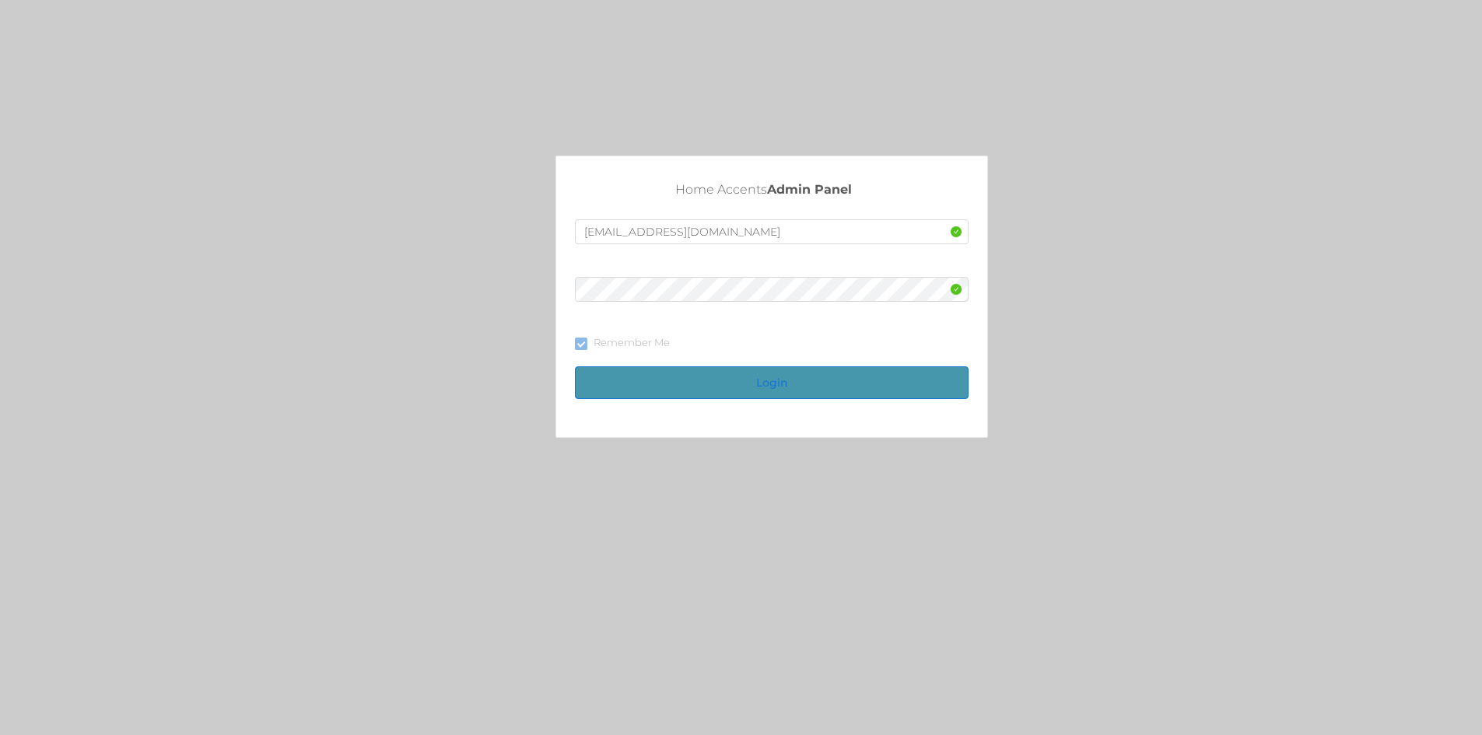
click at [759, 382] on button "Login" at bounding box center [772, 382] width 394 height 33
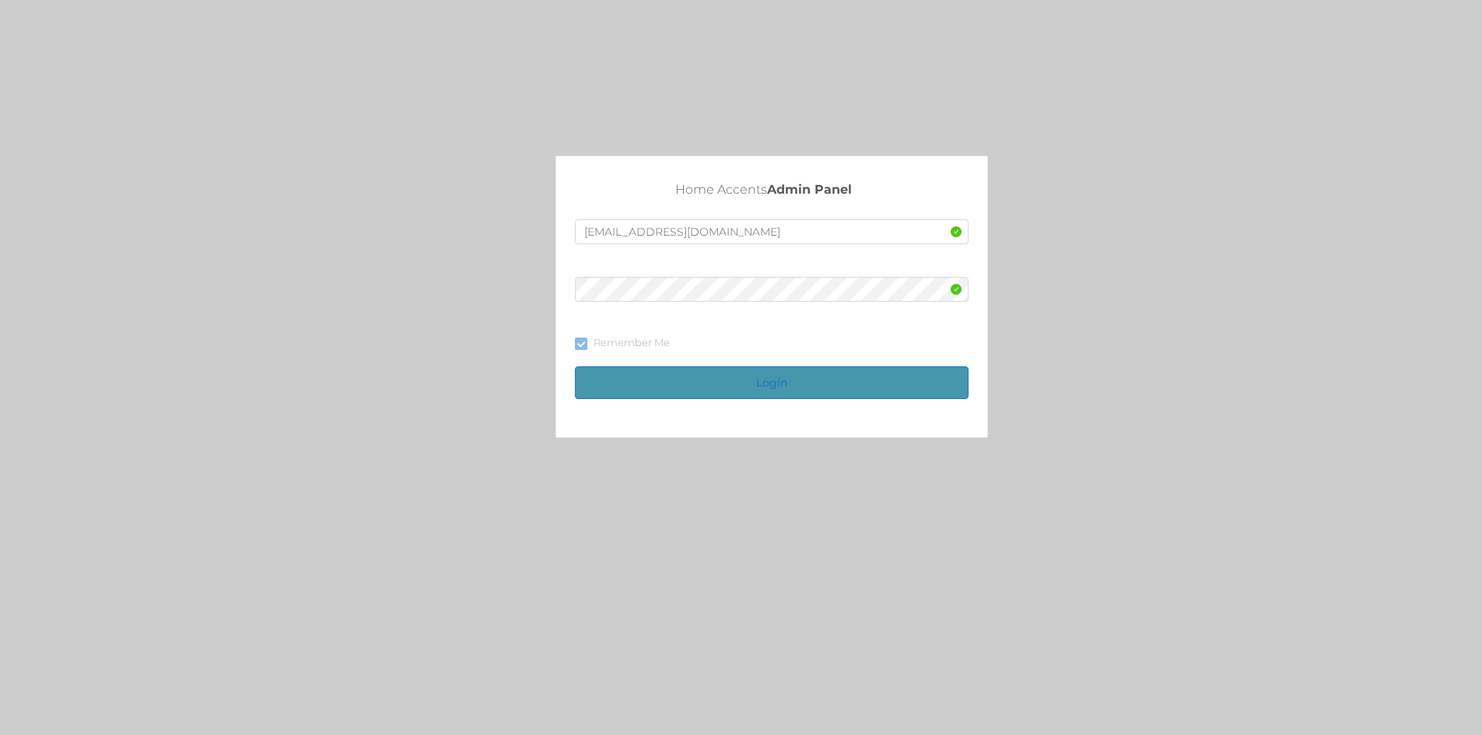
click at [759, 382] on button "Login" at bounding box center [772, 382] width 394 height 33
click at [613, 228] on input "text" at bounding box center [772, 231] width 394 height 25
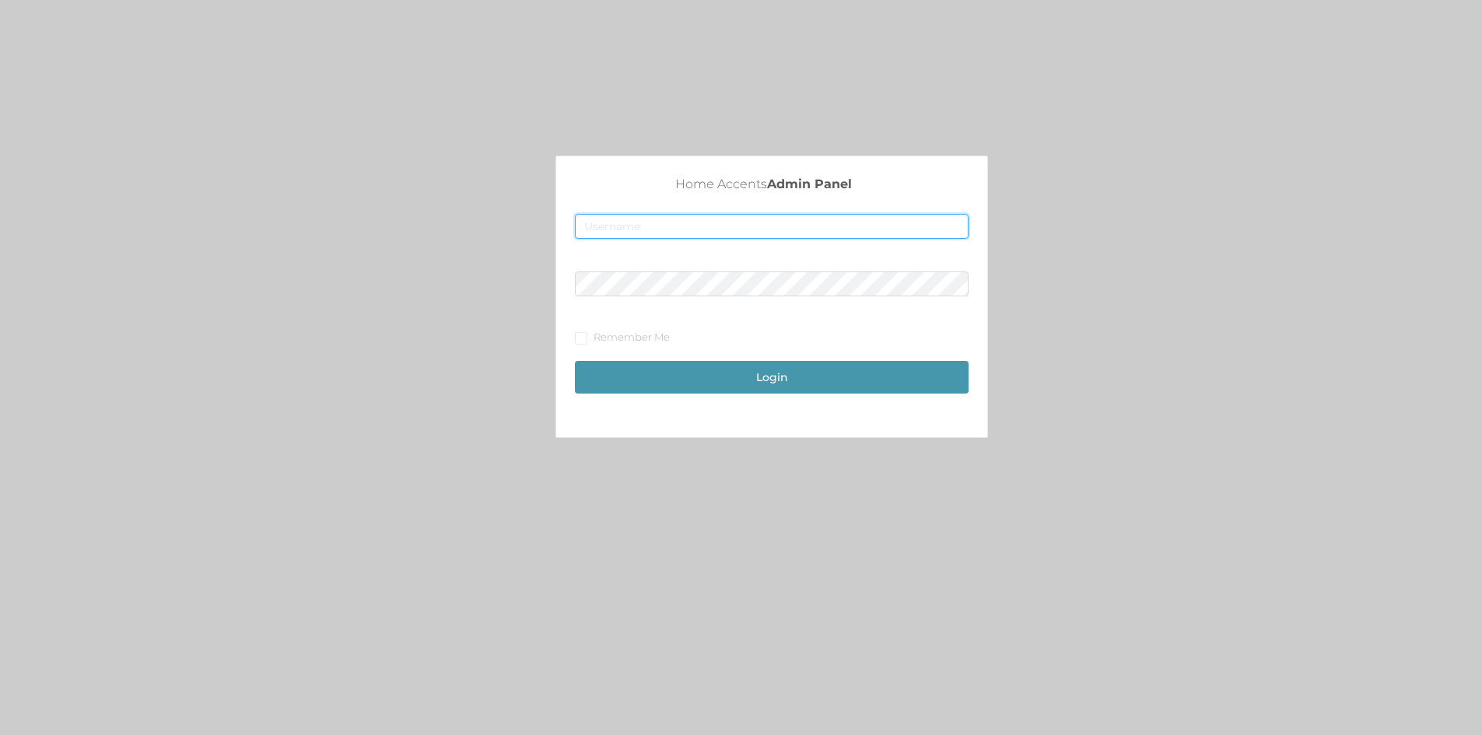
type input "[EMAIL_ADDRESS][DOMAIN_NAME]"
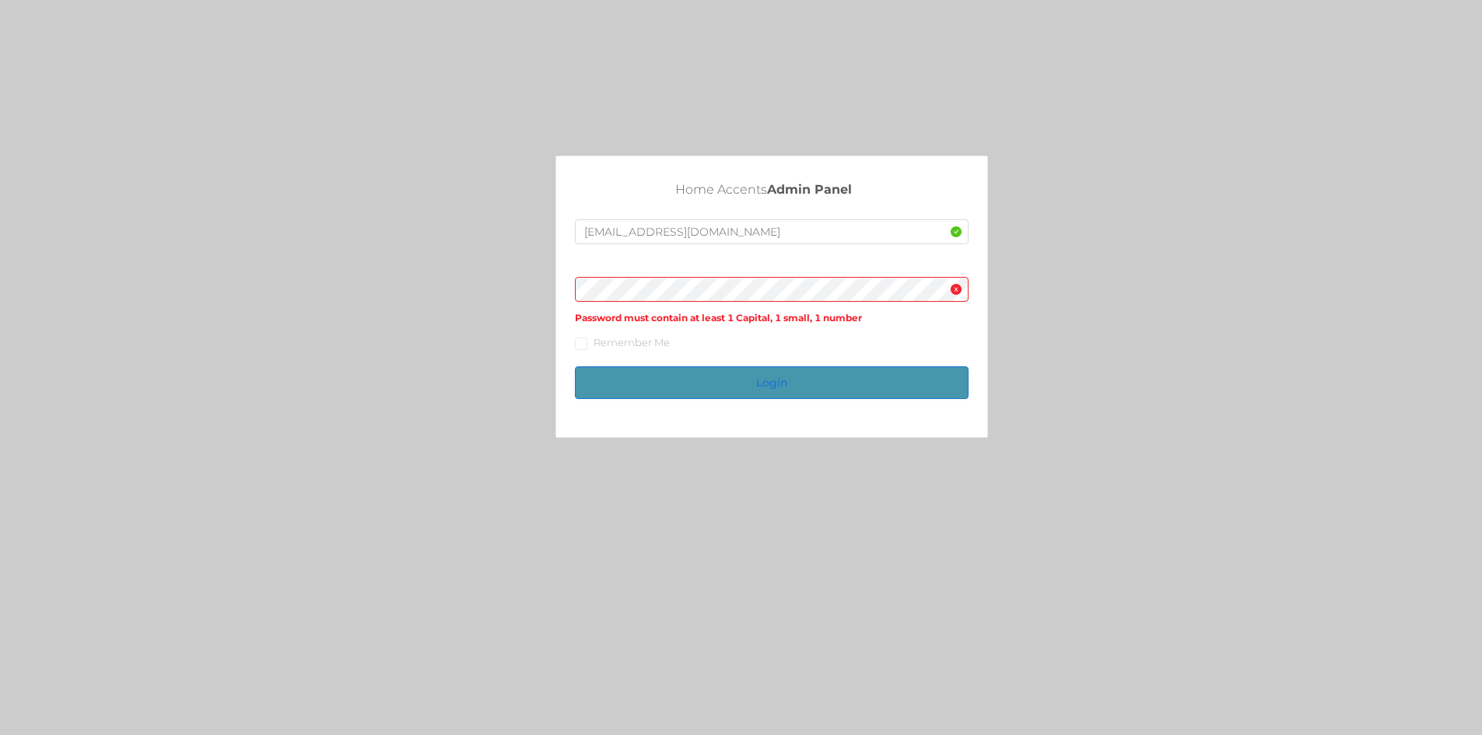
click at [769, 386] on button "Login" at bounding box center [772, 382] width 394 height 33
click at [775, 394] on button "Login" at bounding box center [772, 382] width 394 height 33
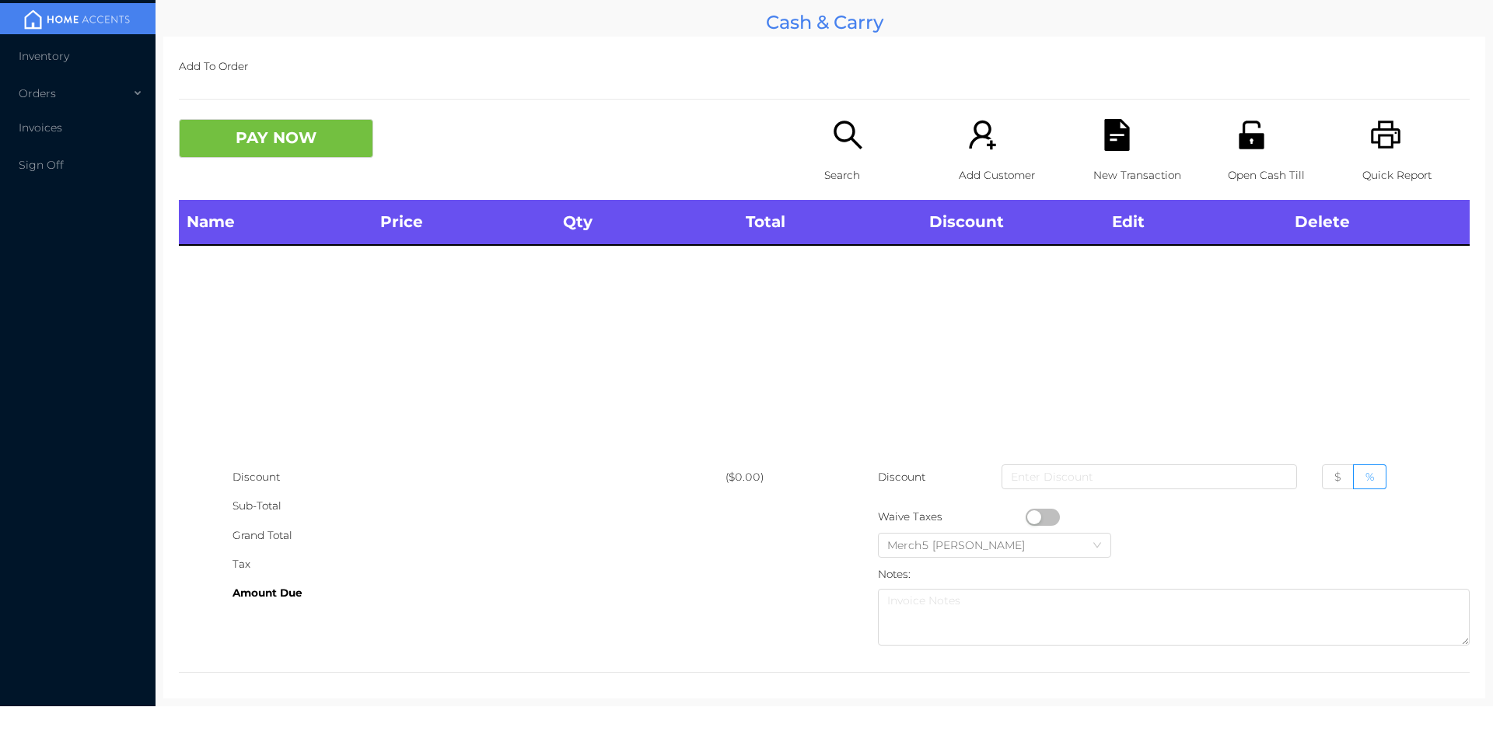
click at [833, 128] on icon "icon: search" at bounding box center [848, 135] width 32 height 32
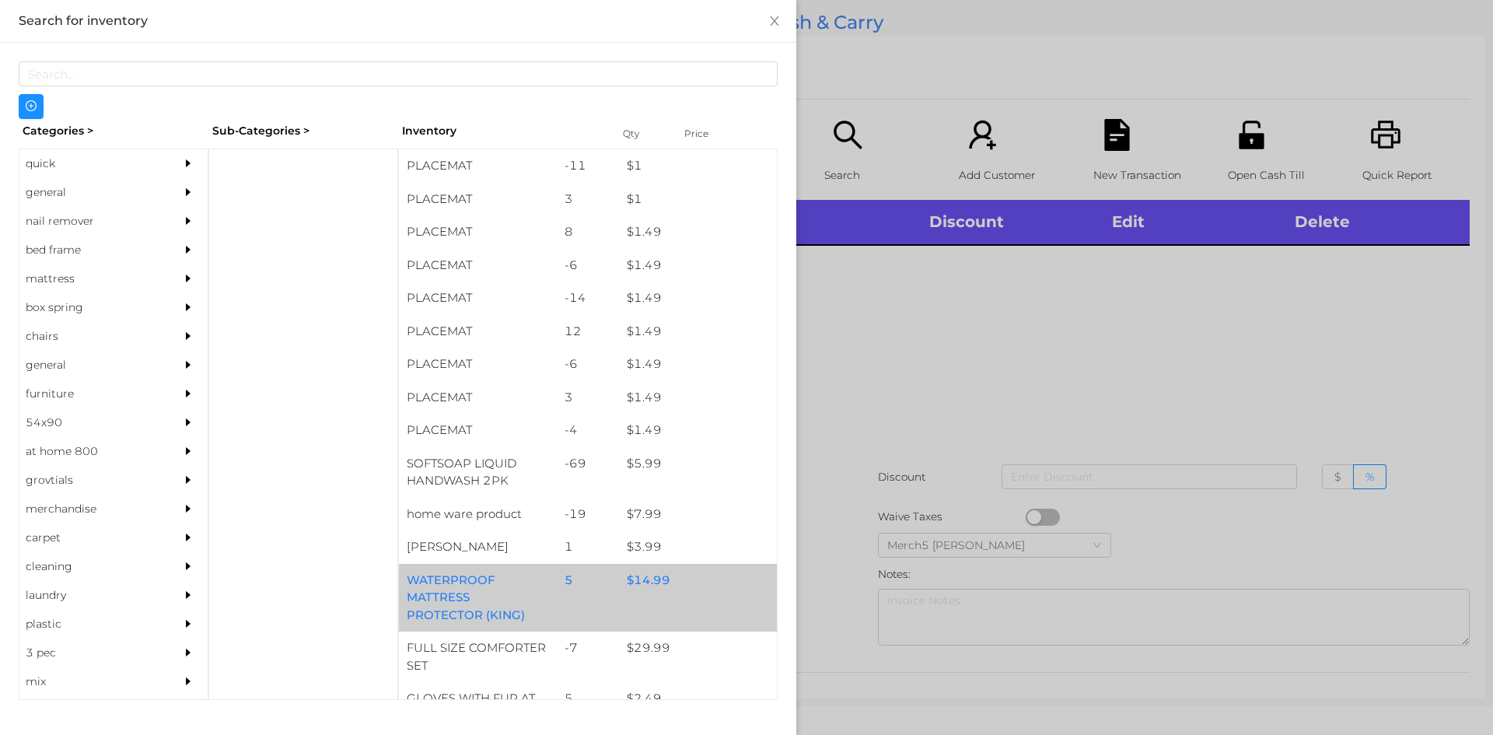
click at [651, 583] on div "$ 14.99" at bounding box center [698, 580] width 158 height 33
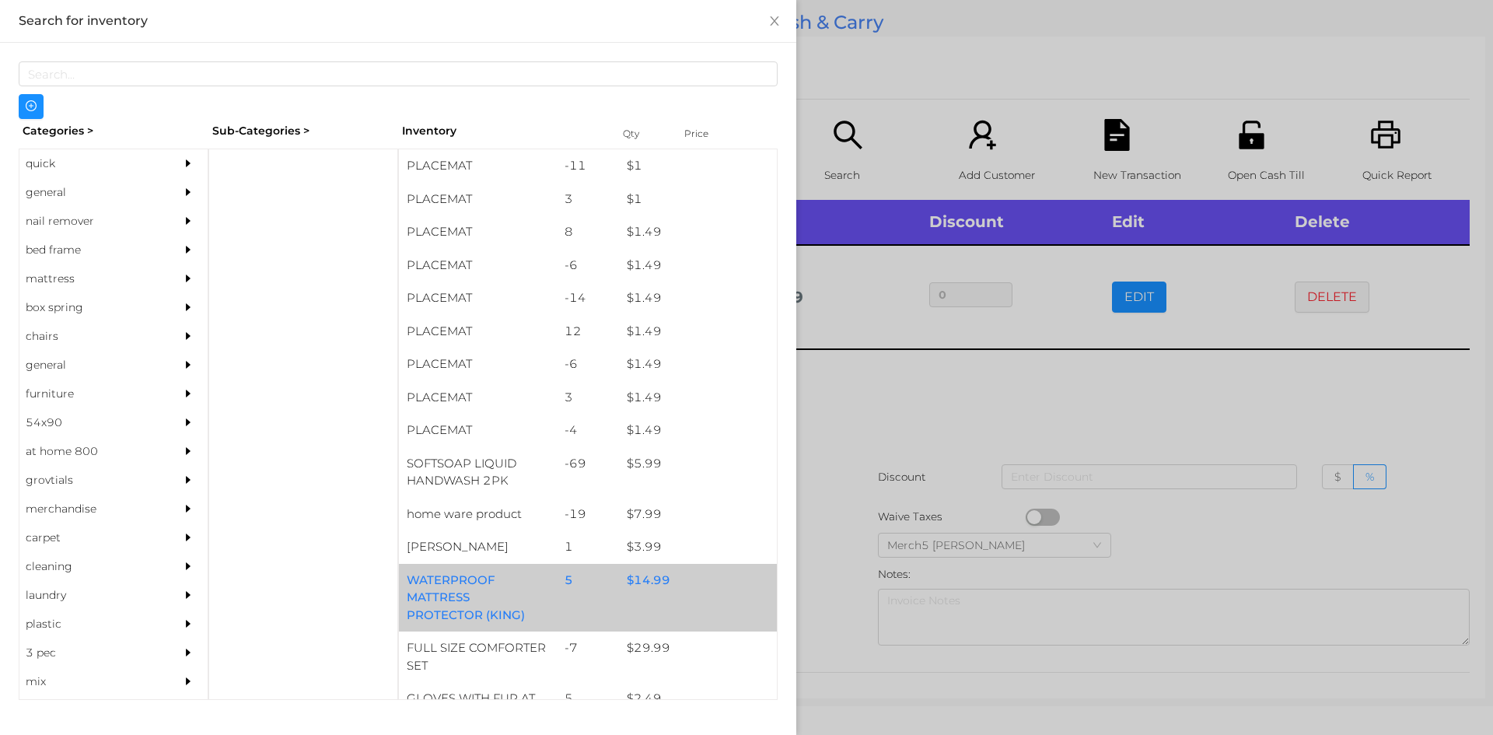
click at [648, 584] on div "$ 14.99" at bounding box center [698, 580] width 158 height 33
click at [646, 586] on div "$ 14.99" at bounding box center [698, 580] width 158 height 33
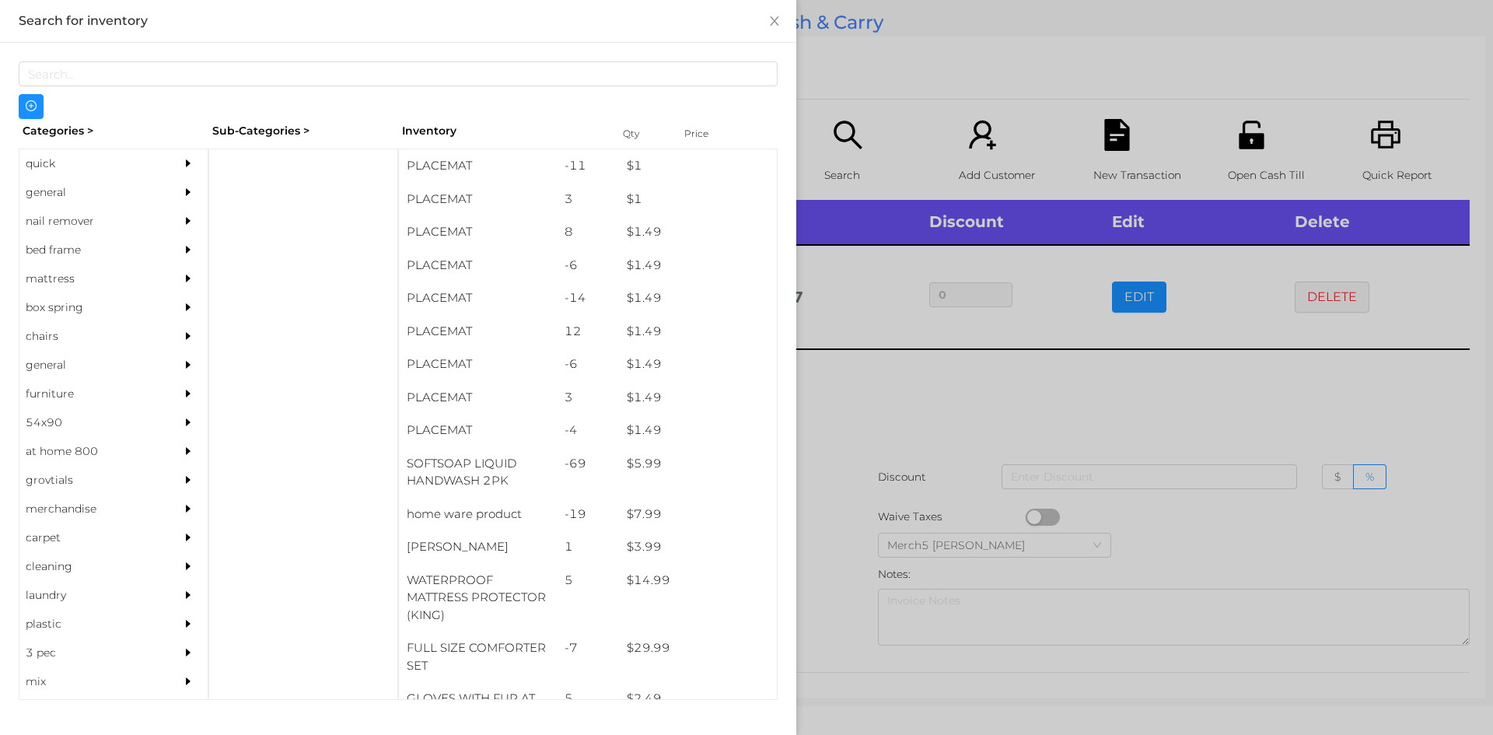
click at [36, 197] on div "general" at bounding box center [90, 192] width 142 height 29
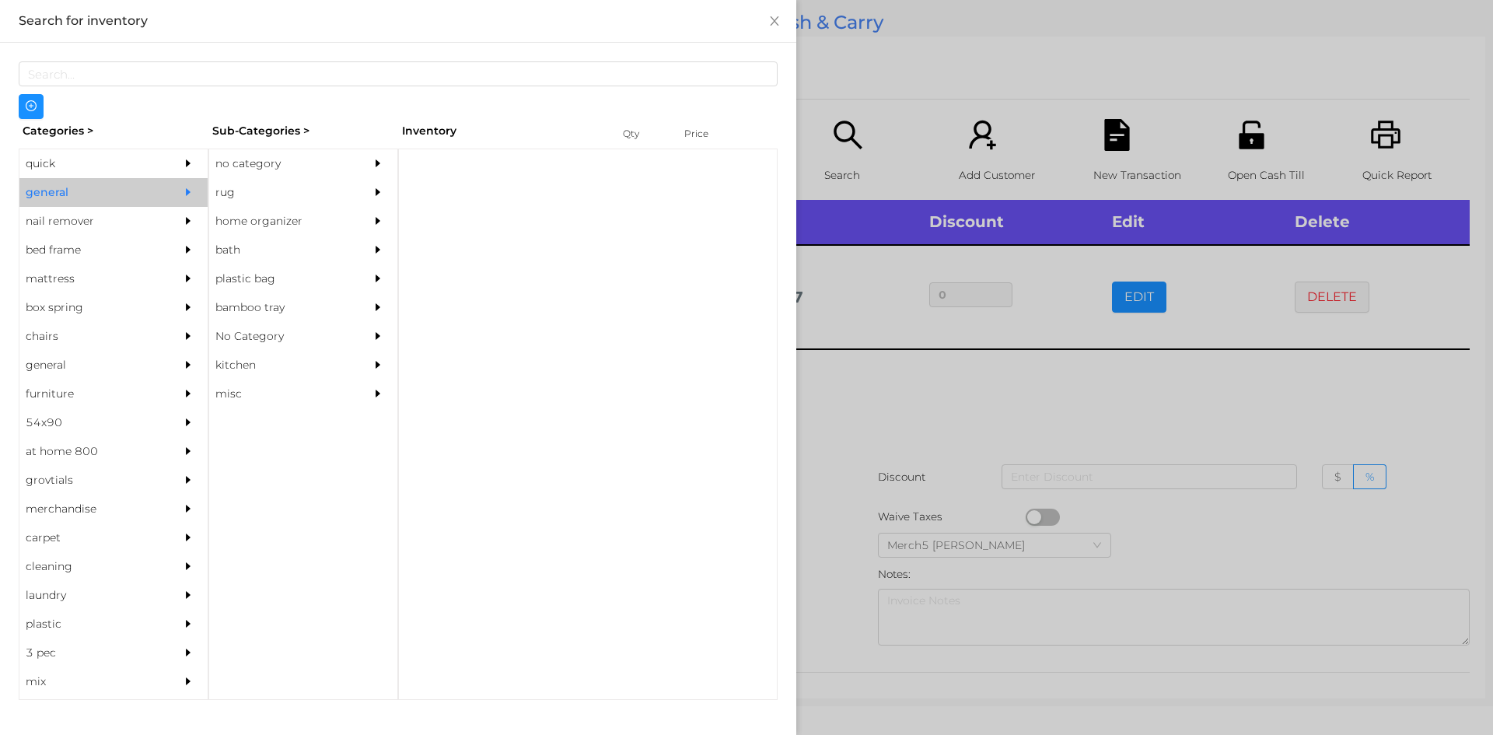
click at [265, 168] on div "no category" at bounding box center [280, 163] width 142 height 29
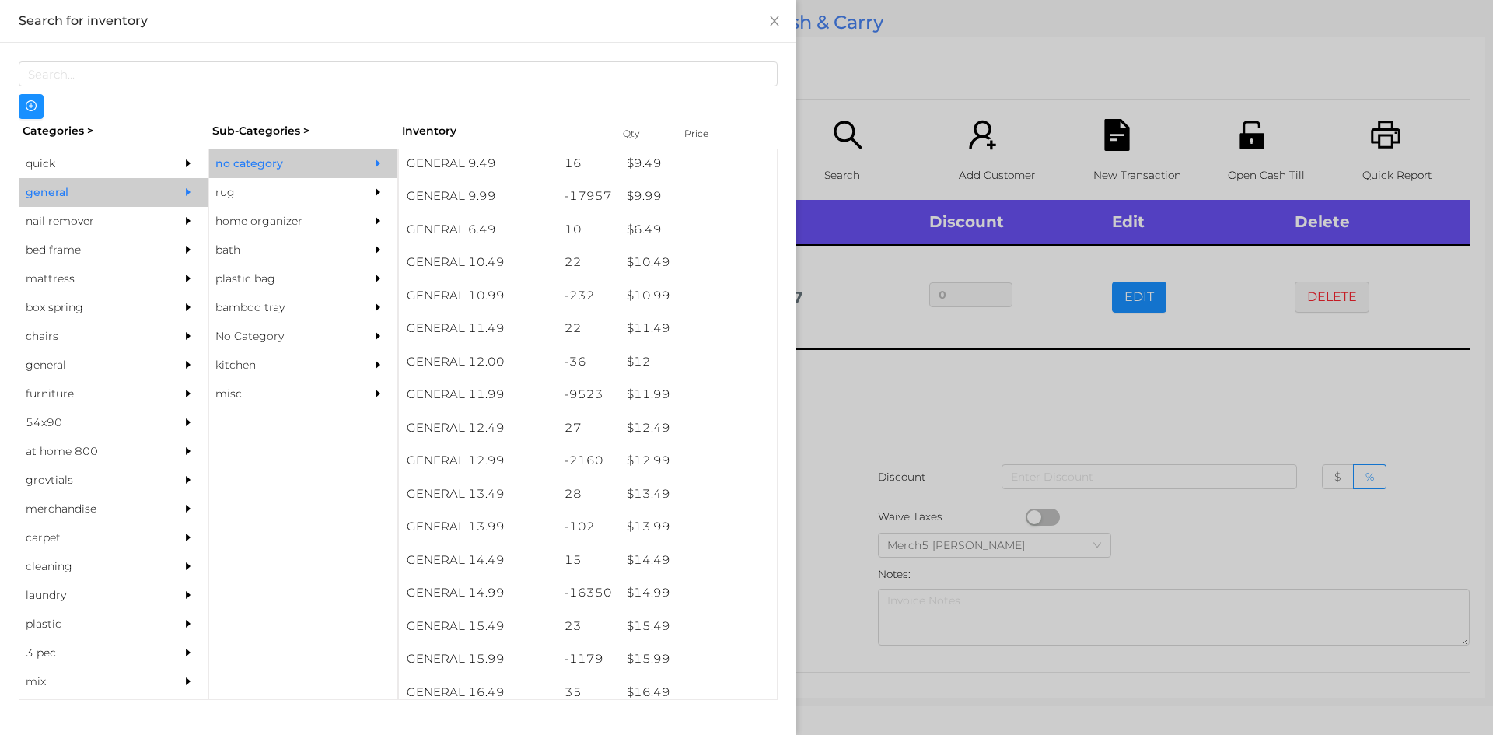
scroll to position [918, 0]
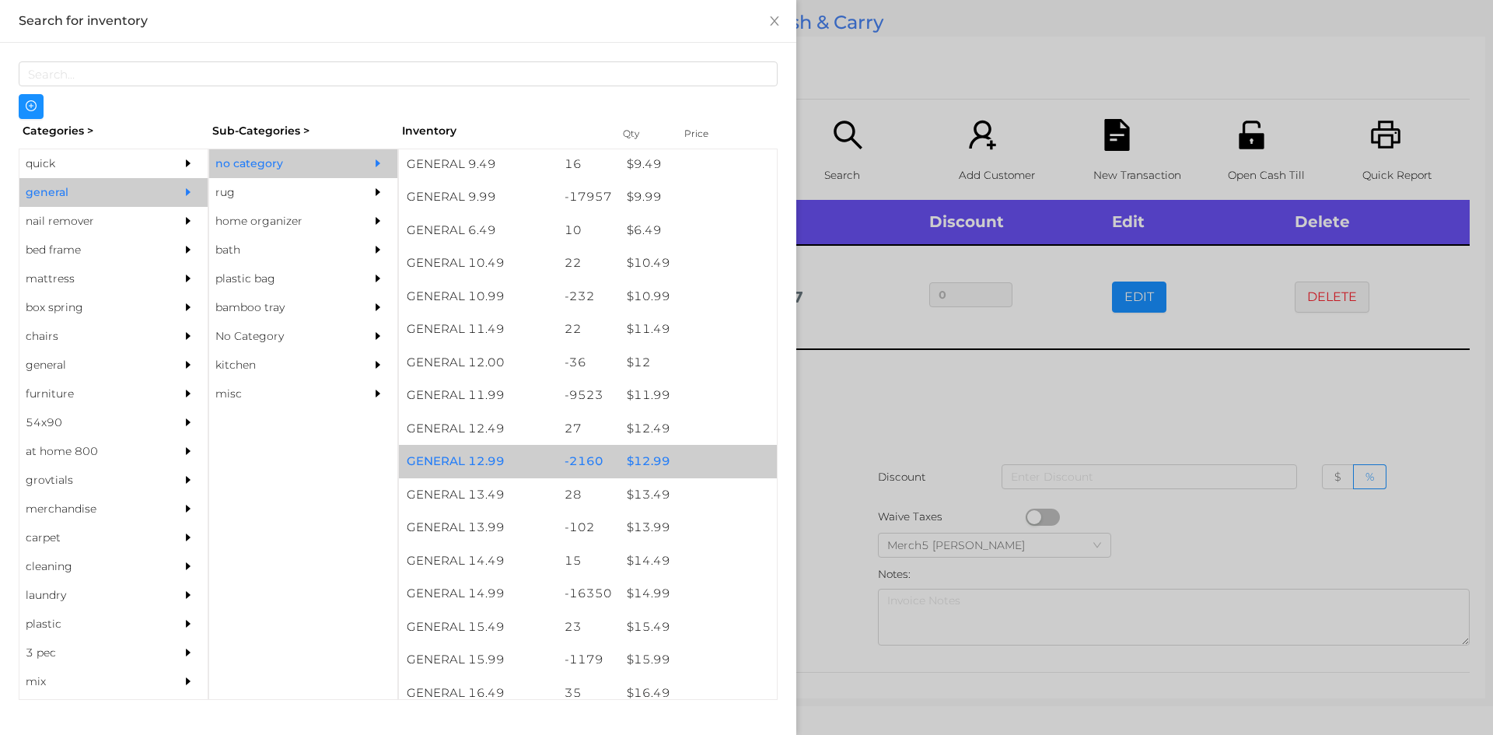
click at [645, 467] on div "$ 12.99" at bounding box center [698, 461] width 158 height 33
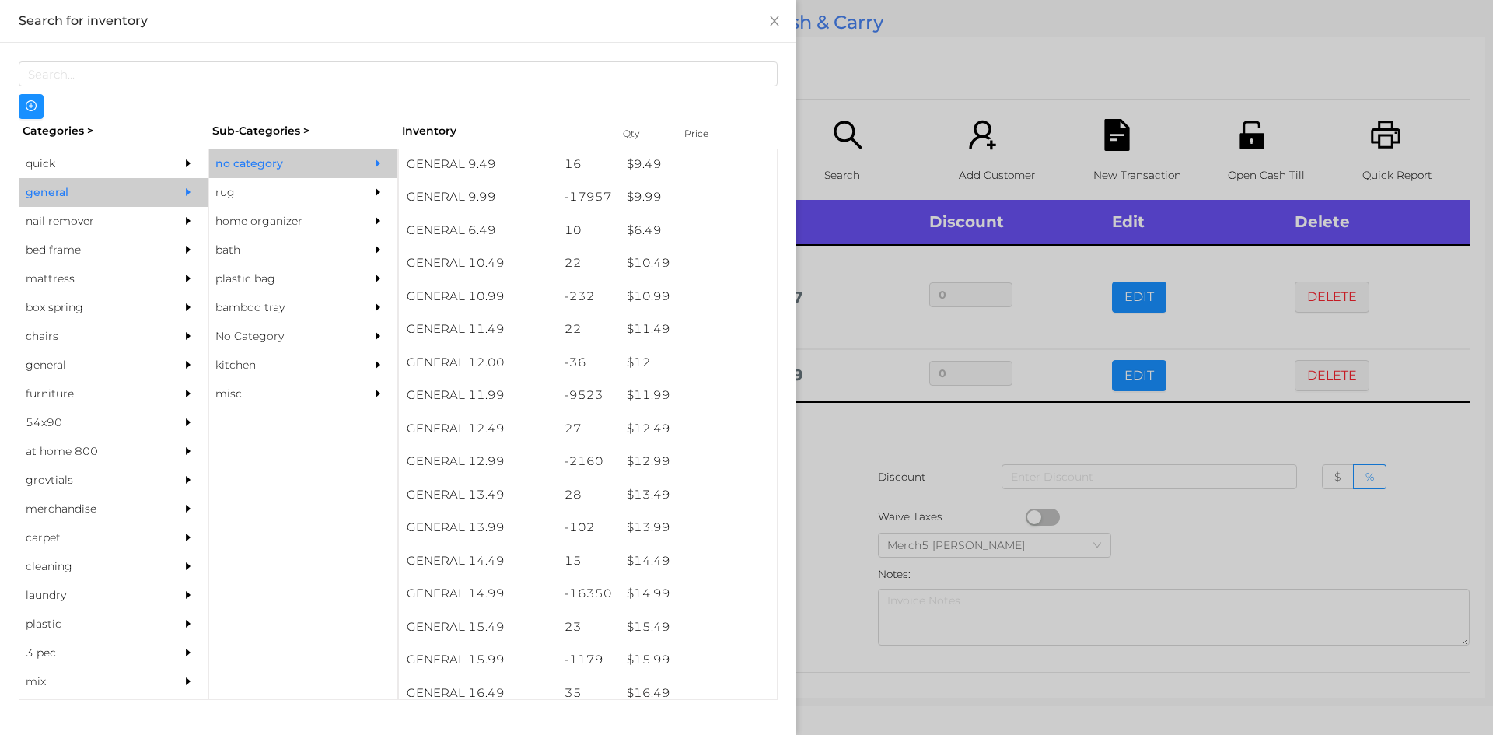
click at [835, 414] on div at bounding box center [746, 367] width 1493 height 735
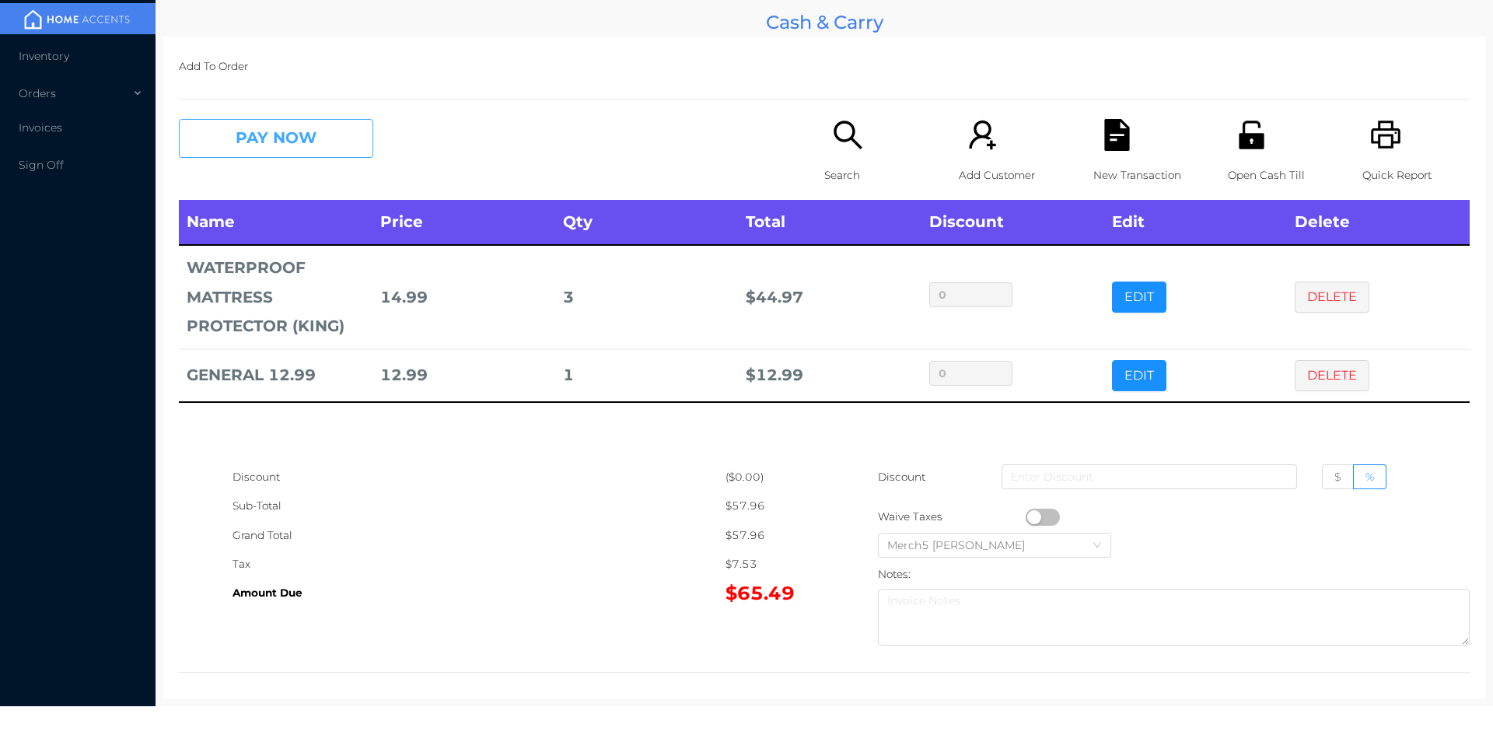
click at [332, 133] on button "PAY NOW" at bounding box center [276, 138] width 194 height 39
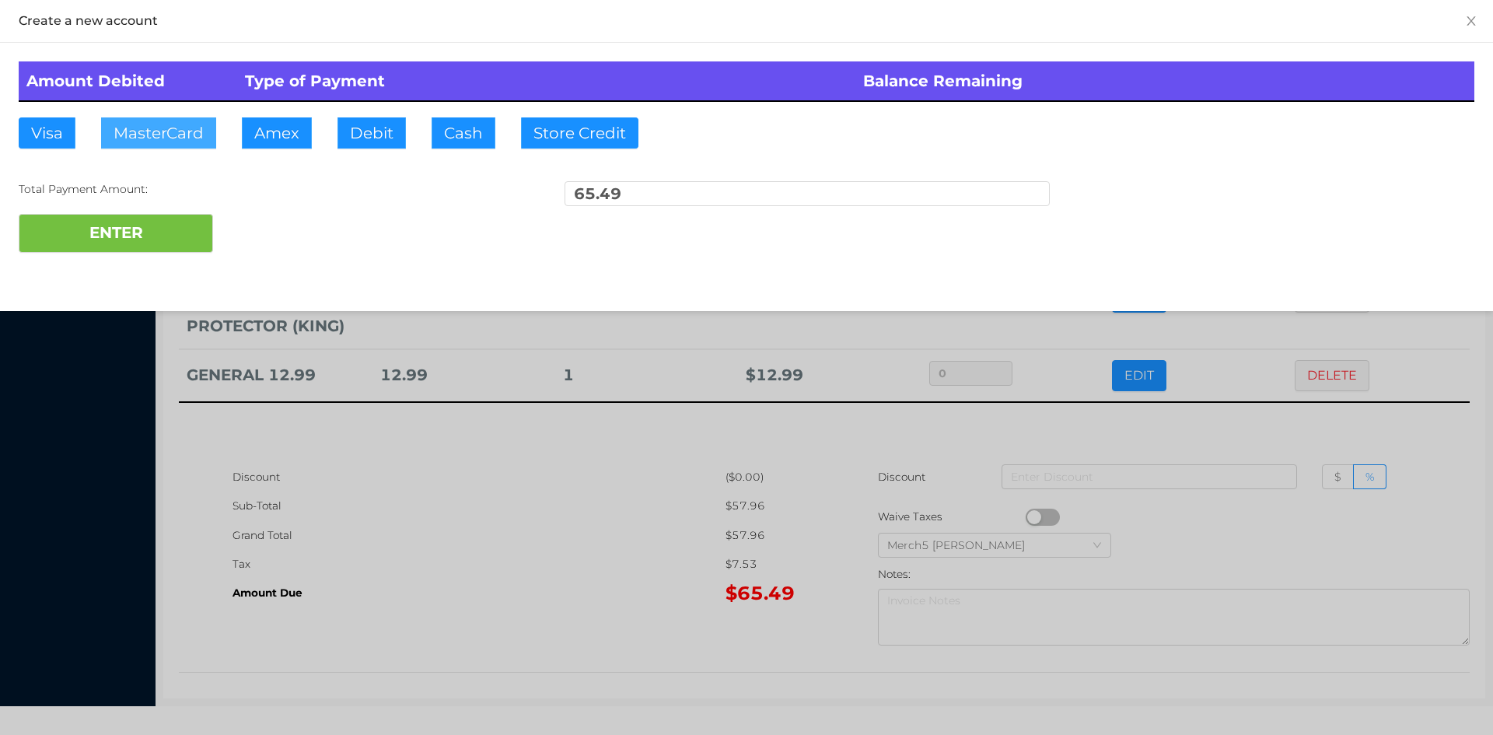
click at [155, 124] on button "MasterCard" at bounding box center [158, 132] width 115 height 31
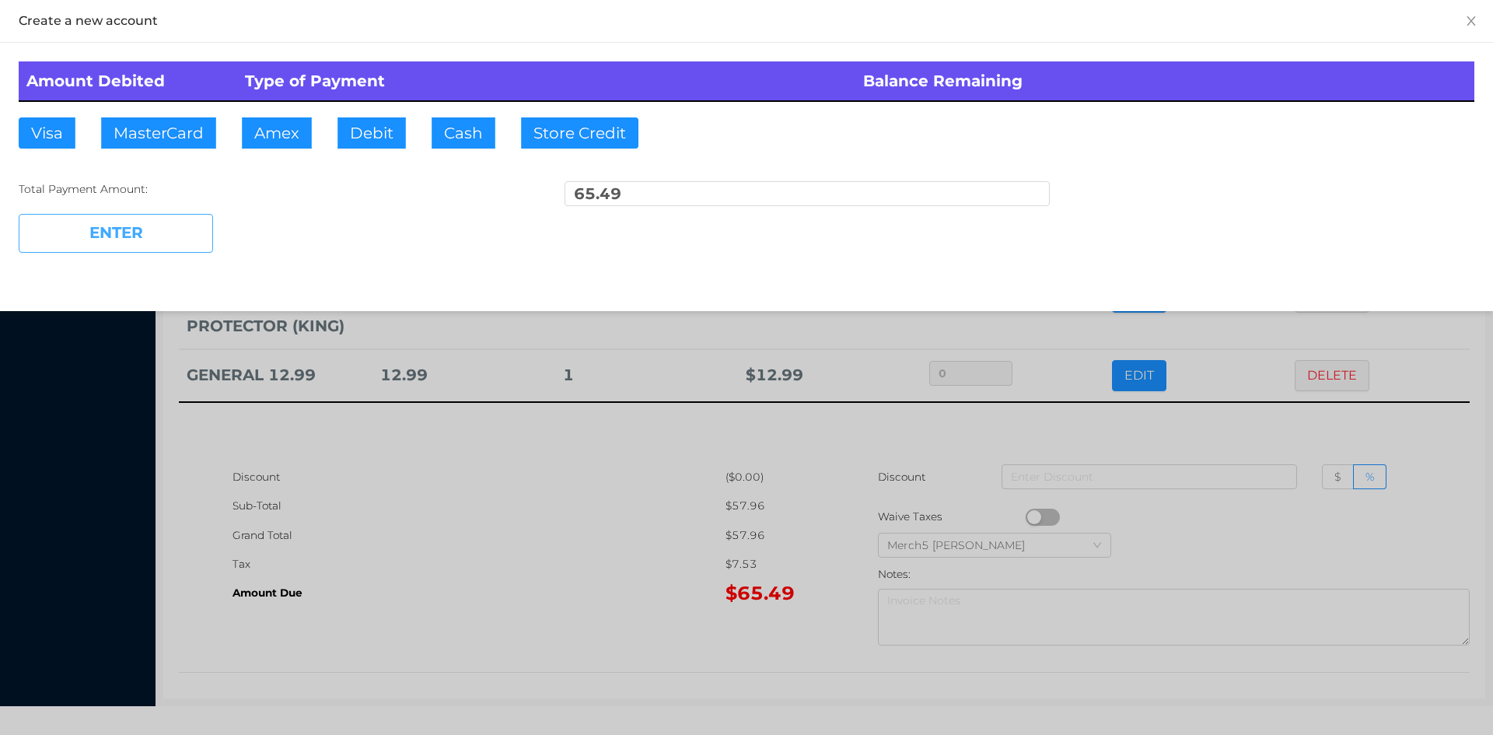
click at [97, 225] on button "ENTER" at bounding box center [116, 233] width 194 height 39
